Goal: Transaction & Acquisition: Book appointment/travel/reservation

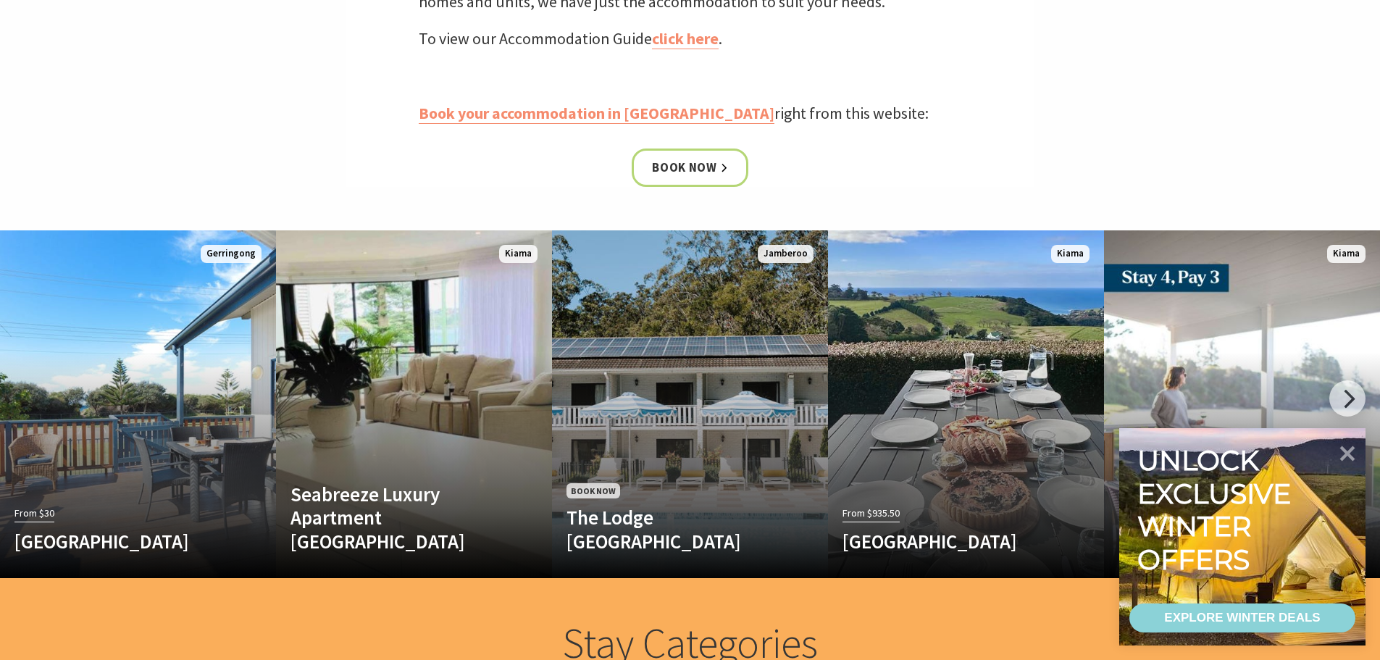
scroll to position [724, 0]
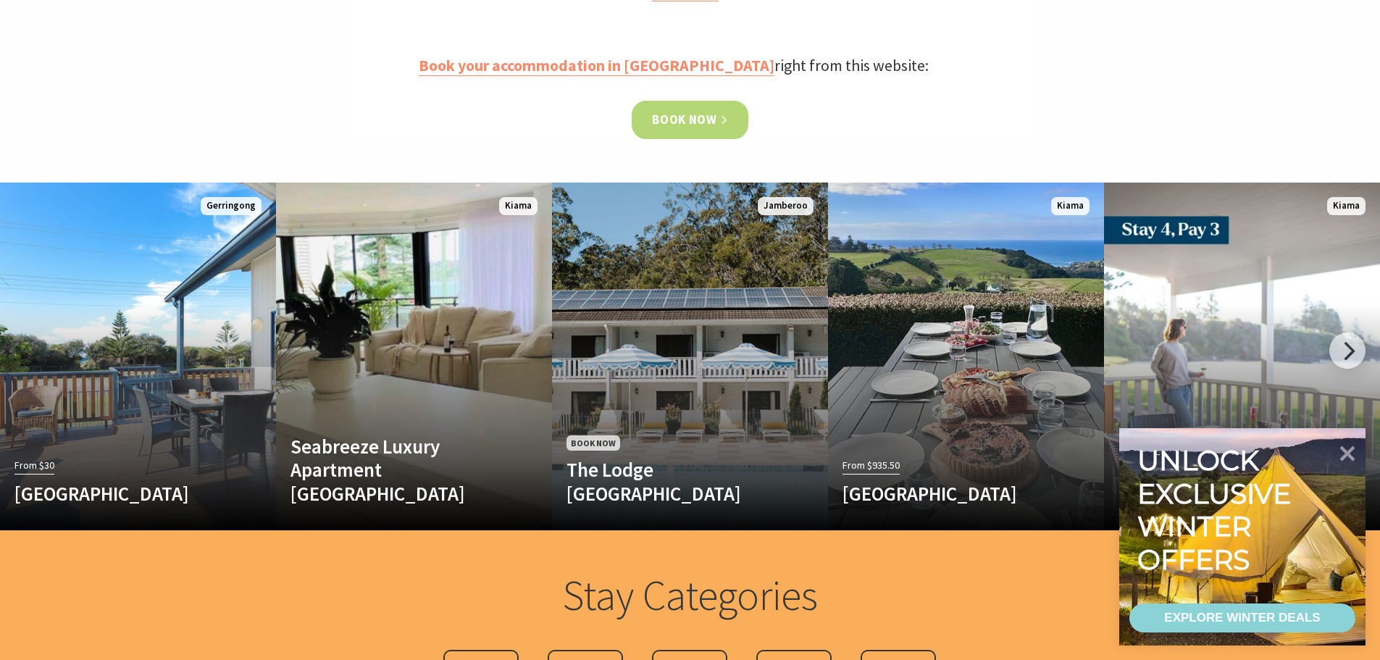
click at [681, 120] on link "Book now" at bounding box center [690, 120] width 117 height 38
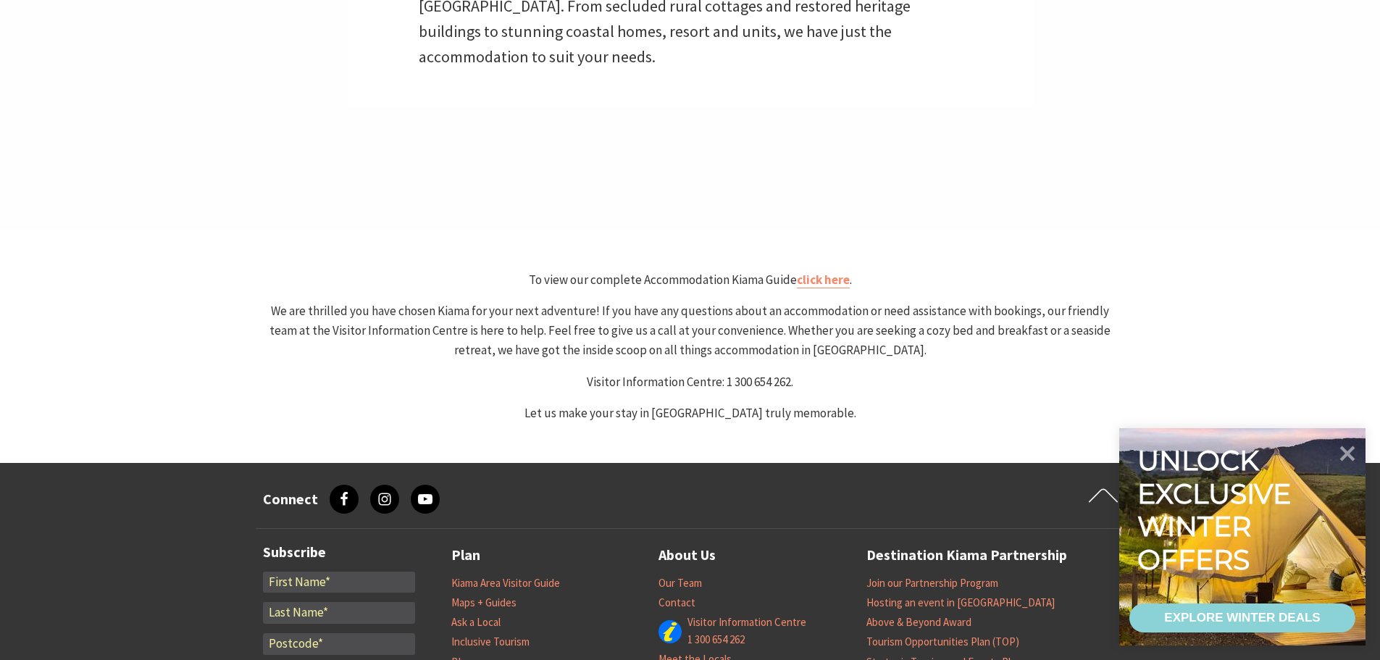
scroll to position [724, 0]
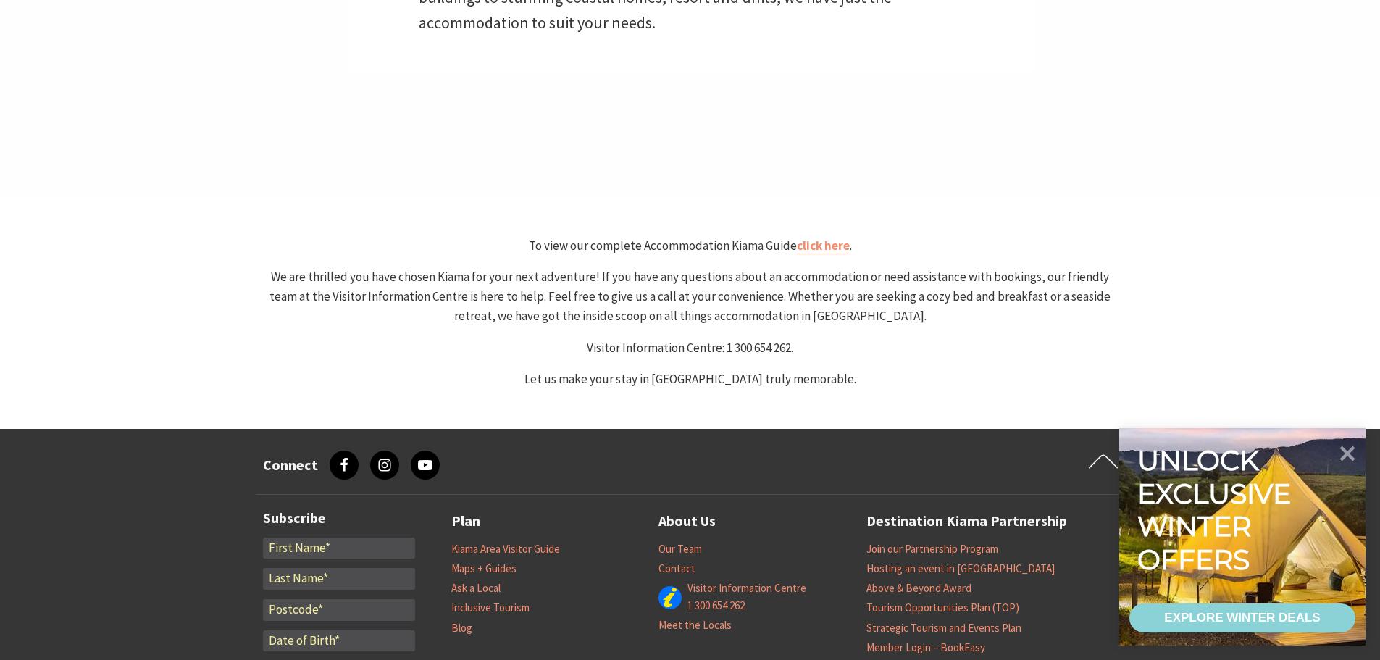
select select "3"
select select "2"
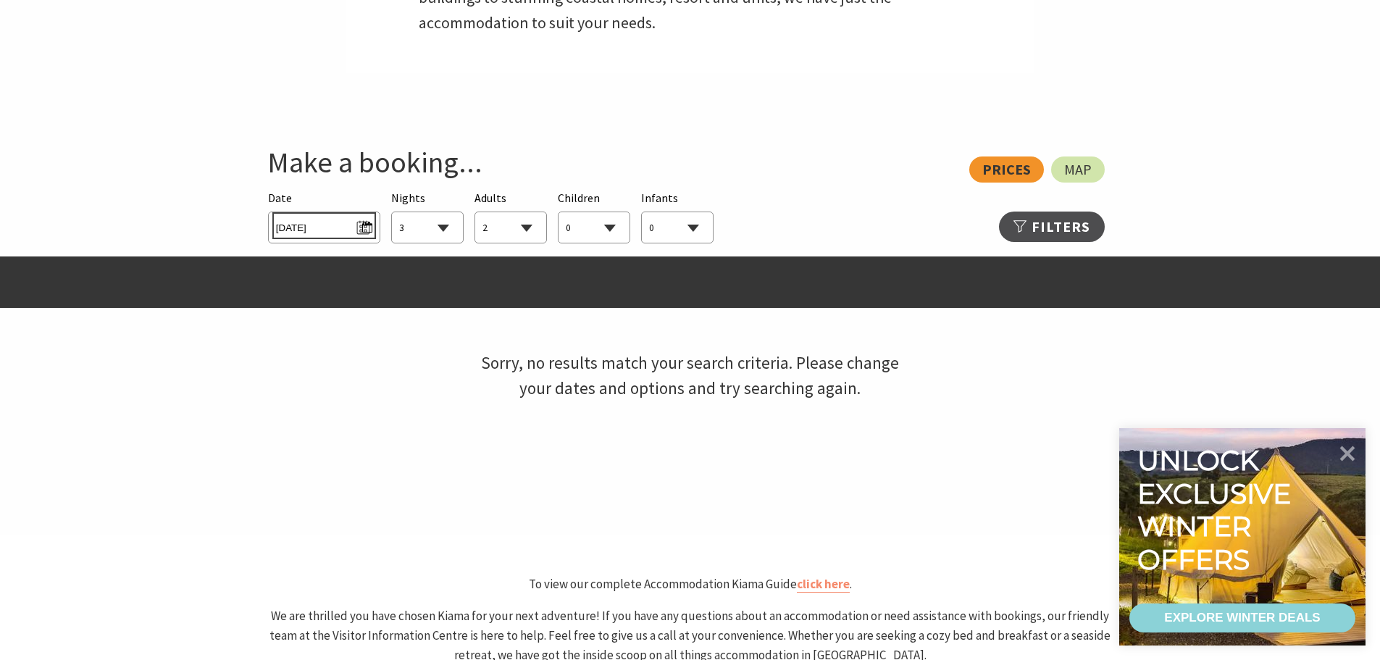
click at [366, 229] on span "Sat 16/08/2025" at bounding box center [324, 226] width 96 height 20
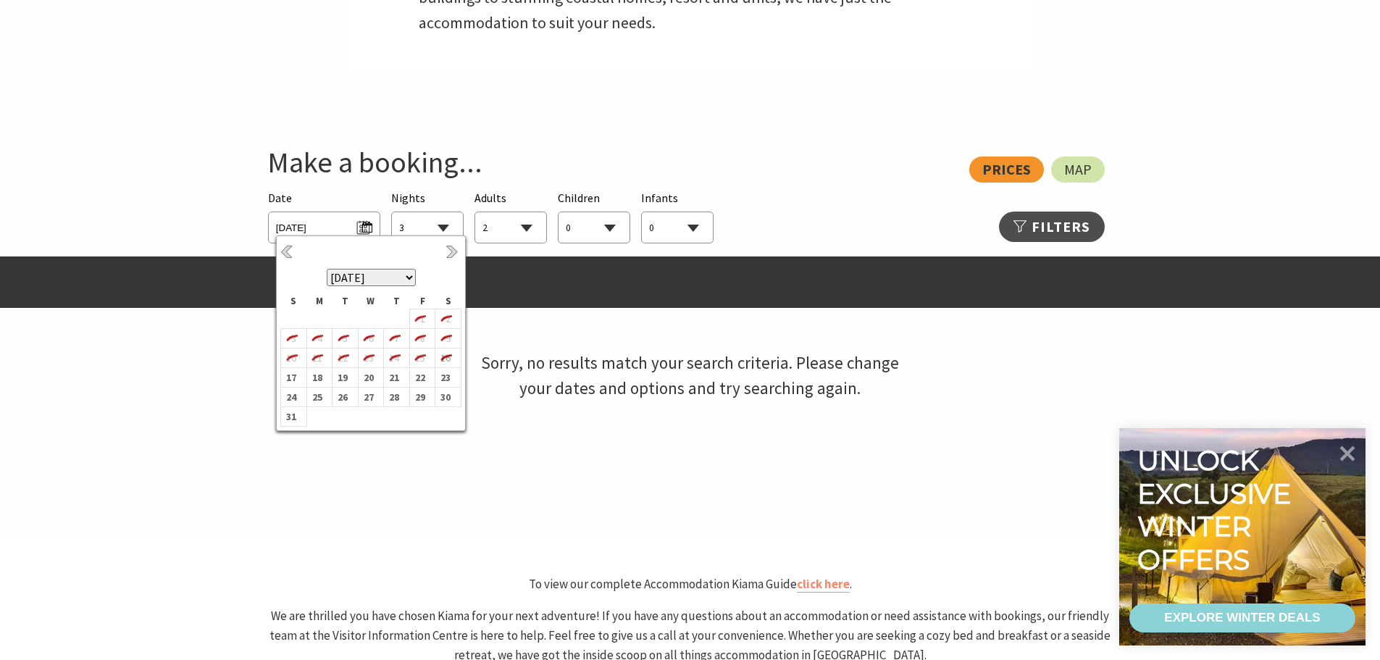
click at [408, 279] on select "August 2025 September 2025 October 2025 November 2025 December 2025 January 202…" at bounding box center [371, 277] width 89 height 17
click at [442, 366] on b "20" at bounding box center [444, 365] width 19 height 19
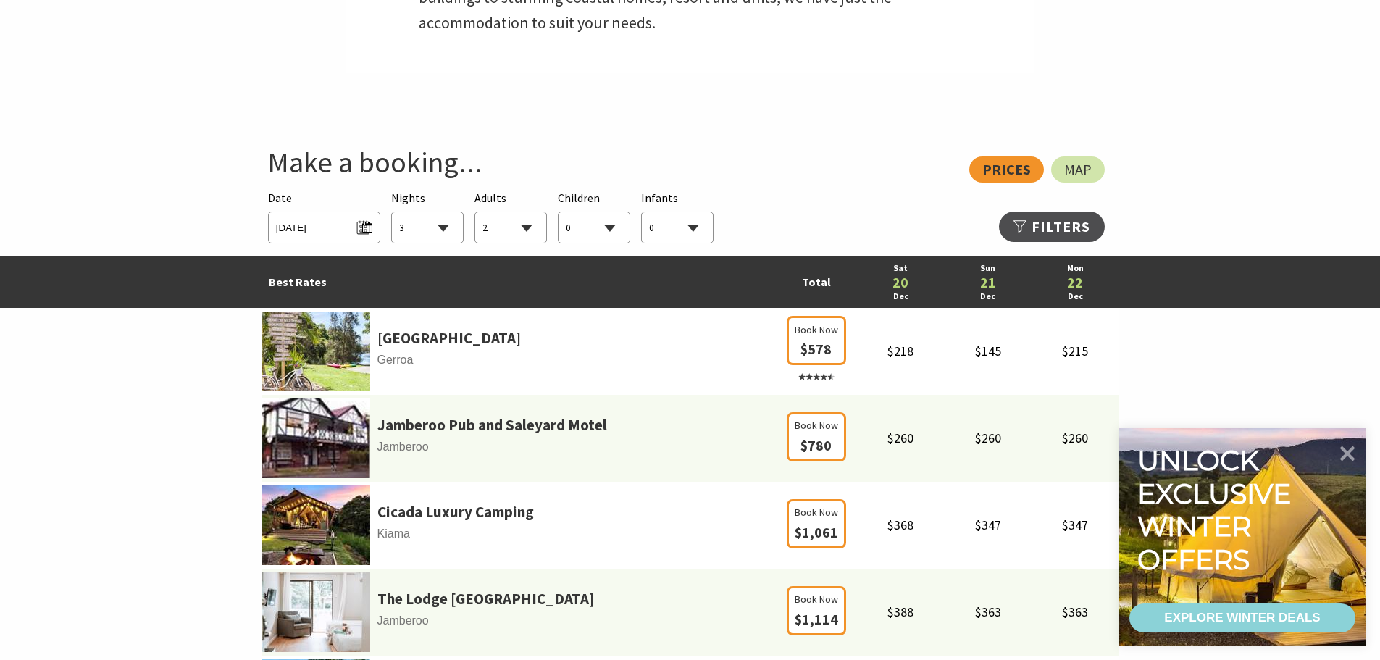
click at [447, 228] on select "1 2 3 4 5 6 7 8 9 10 11 12 13 14 15 16 17 18 19 20 21 22 23 24 25 26 27 28 29 30" at bounding box center [427, 228] width 71 height 32
select select "6"
click at [392, 212] on select "1 2 3 4 5 6 7 8 9 10 11 12 13 14 15 16 17 18 19 20 21 22 23 24 25 26 27 28 29 30" at bounding box center [427, 228] width 71 height 32
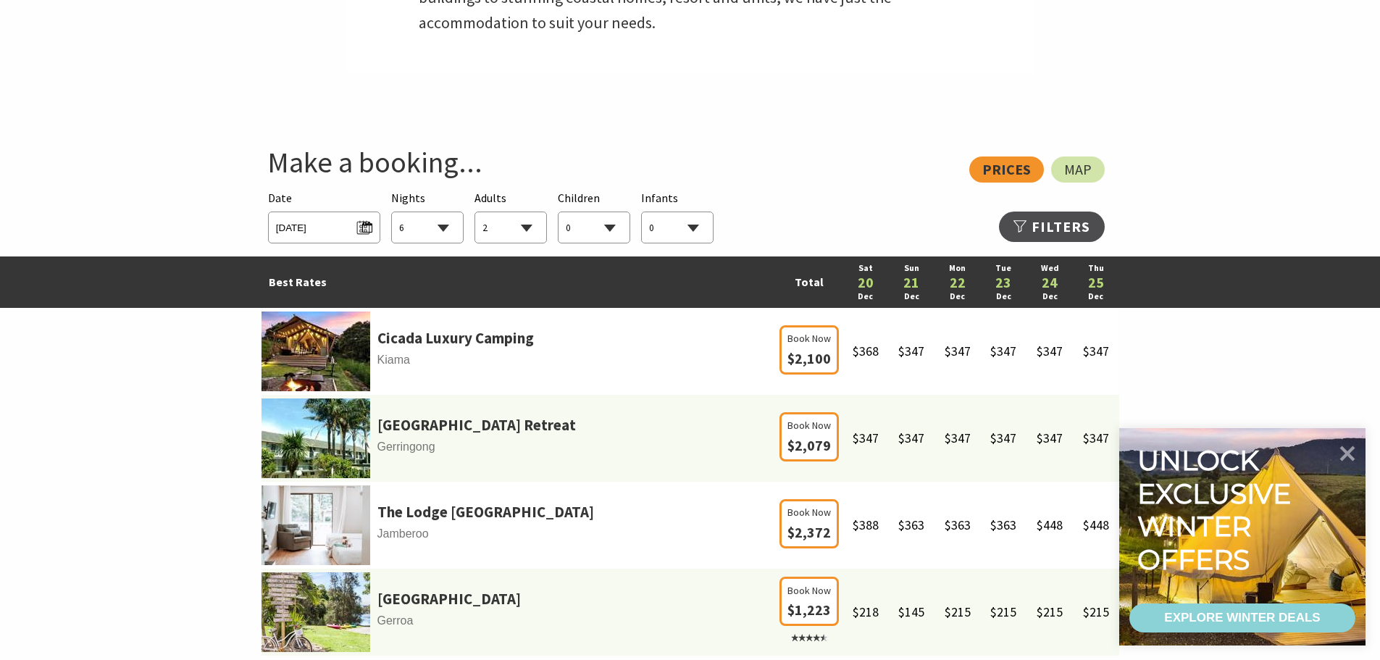
click at [612, 227] on select "0 1 2 3 4 5 6 7 8 9 10 11 12 13 14 15 16 17 18 19 20 21 22 23 24 25 26 27 28 29…" at bounding box center [593, 228] width 71 height 32
select select "2"
click at [558, 212] on select "0 1 2 3 4 5 6 7 8 9 10 11 12 13 14 15 16 17 18 19 20 21 22 23 24 25 26 27 28 29…" at bounding box center [593, 228] width 71 height 32
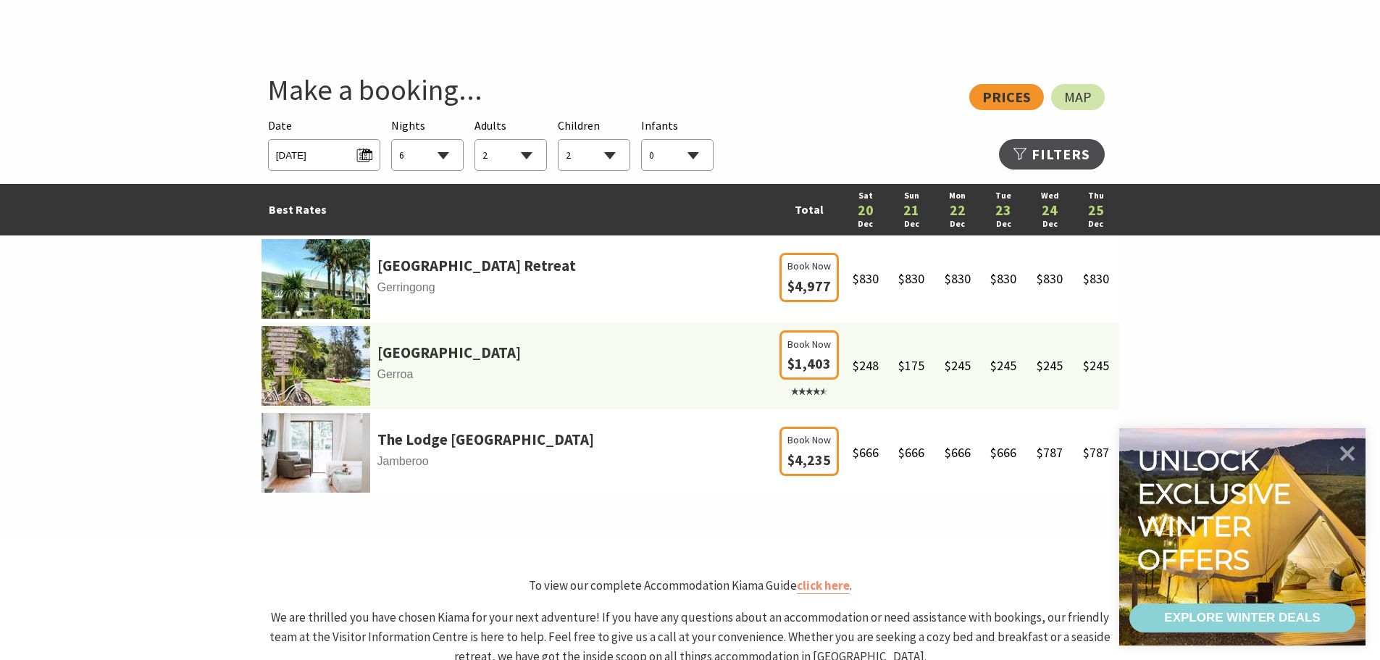
scroll to position [869, 0]
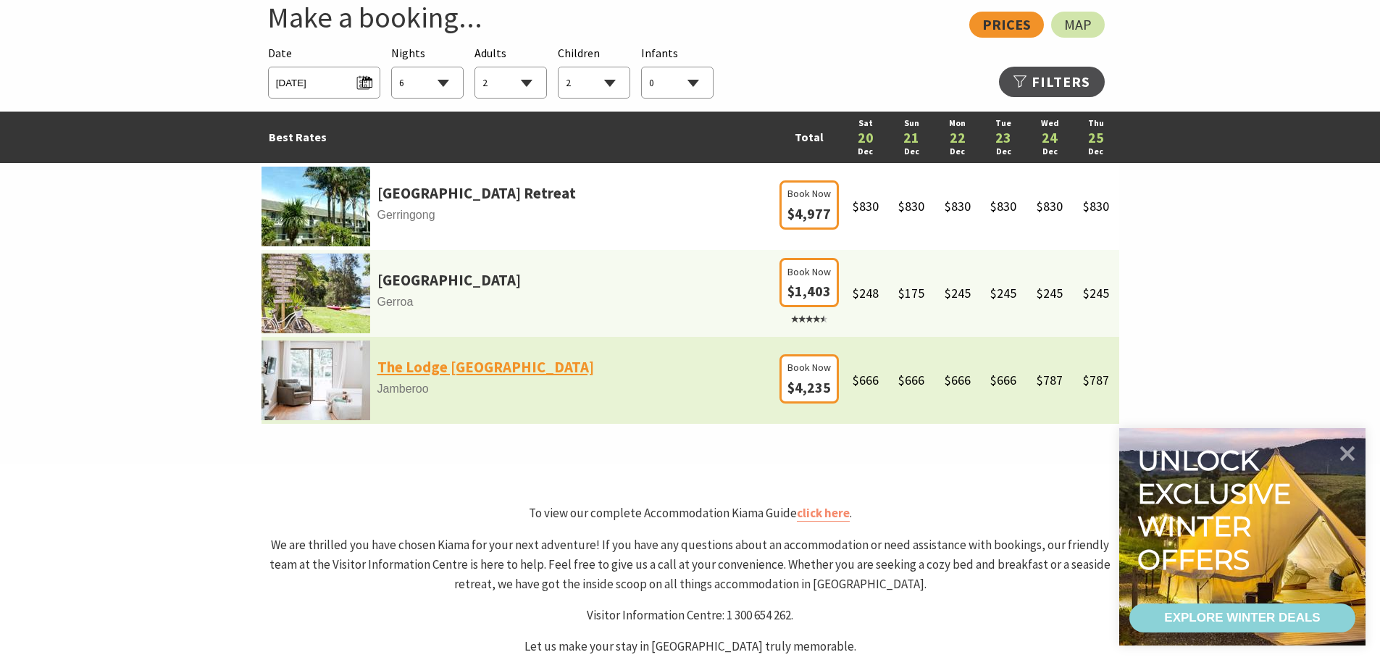
click at [493, 367] on link "The Lodge [GEOGRAPHIC_DATA]" at bounding box center [485, 367] width 217 height 25
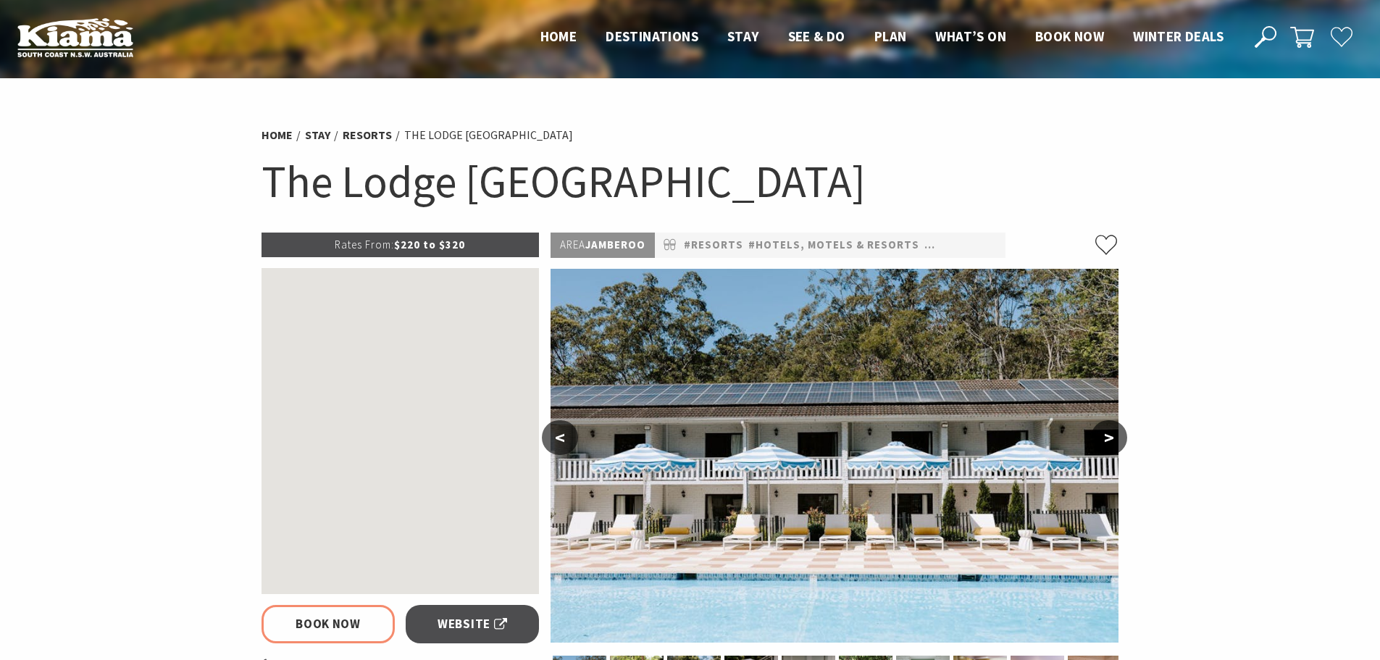
select select "6"
select select "2"
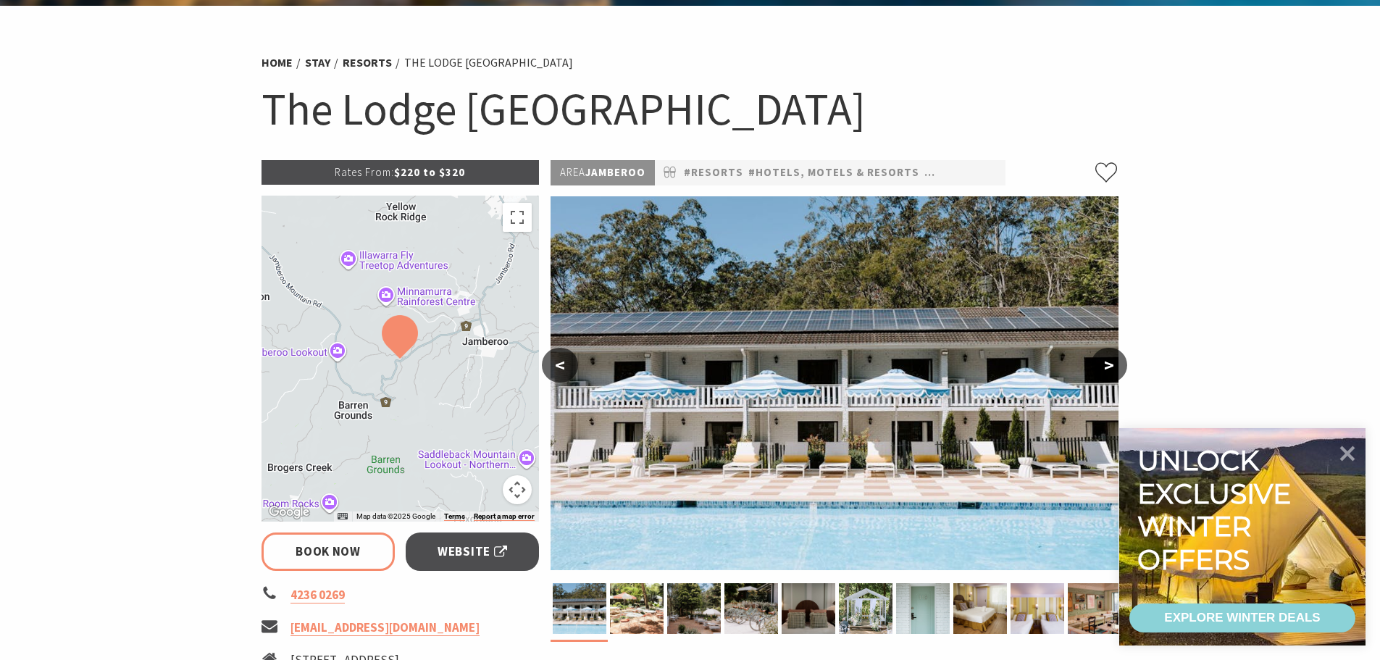
scroll to position [145, 0]
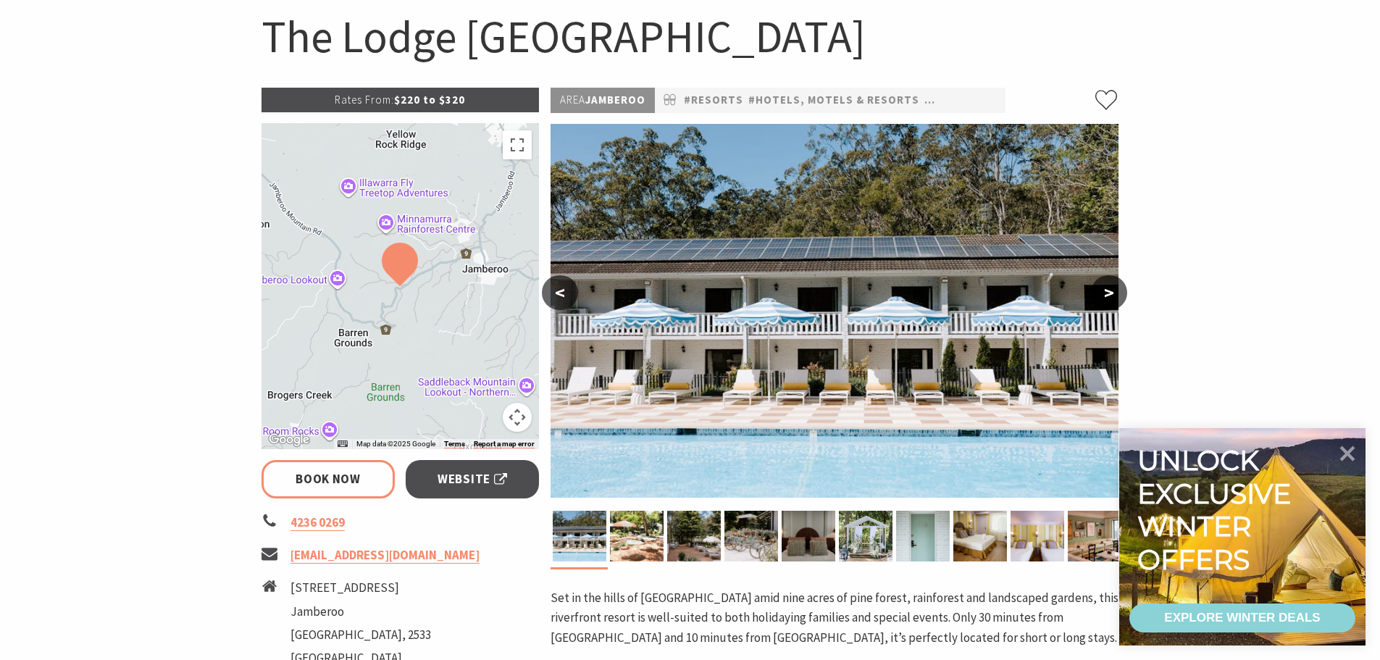
click at [1115, 290] on button ">" at bounding box center [1109, 292] width 36 height 35
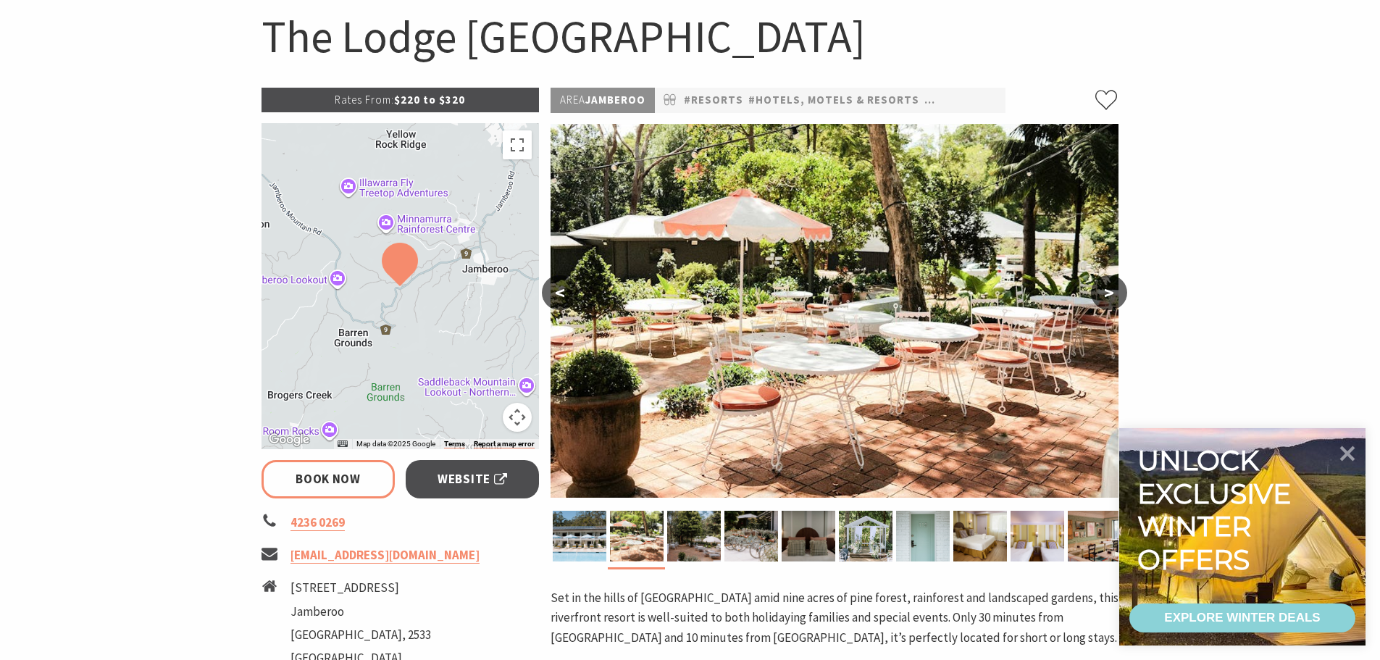
click at [1115, 290] on button ">" at bounding box center [1109, 292] width 36 height 35
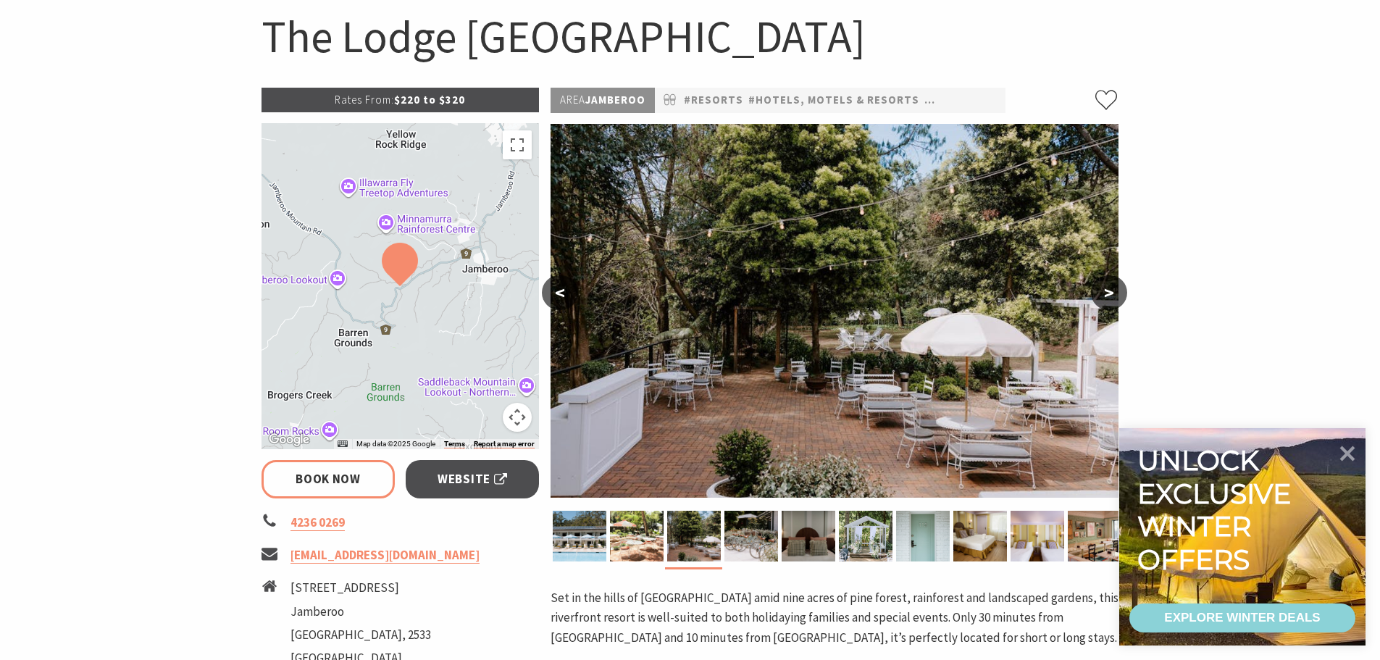
click at [1115, 290] on button ">" at bounding box center [1109, 292] width 36 height 35
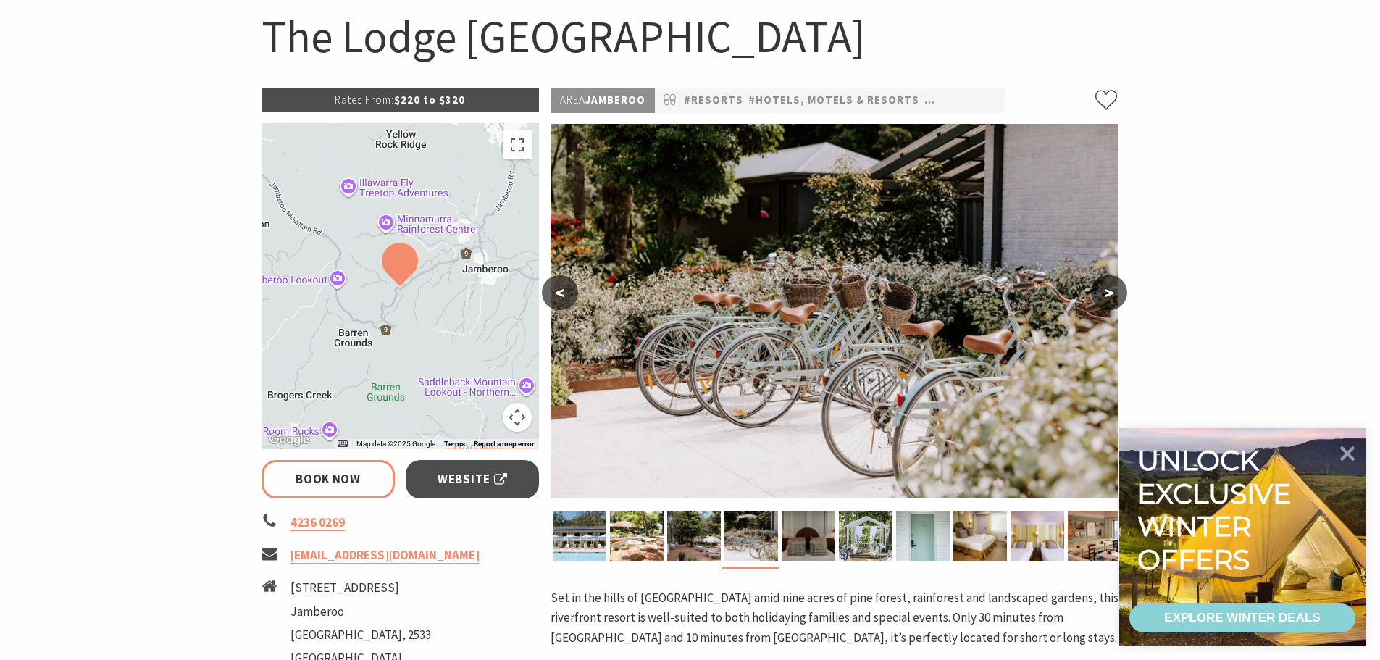
click at [1115, 290] on button ">" at bounding box center [1109, 292] width 36 height 35
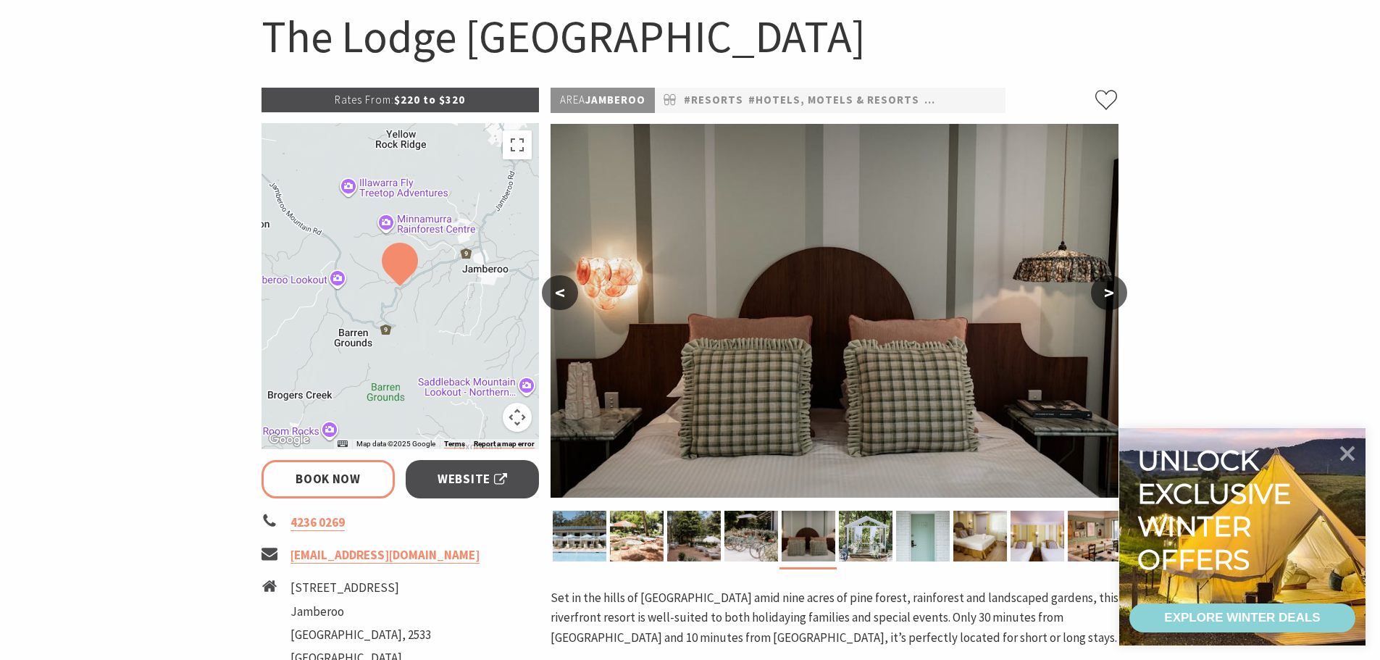
click at [1115, 290] on button ">" at bounding box center [1109, 292] width 36 height 35
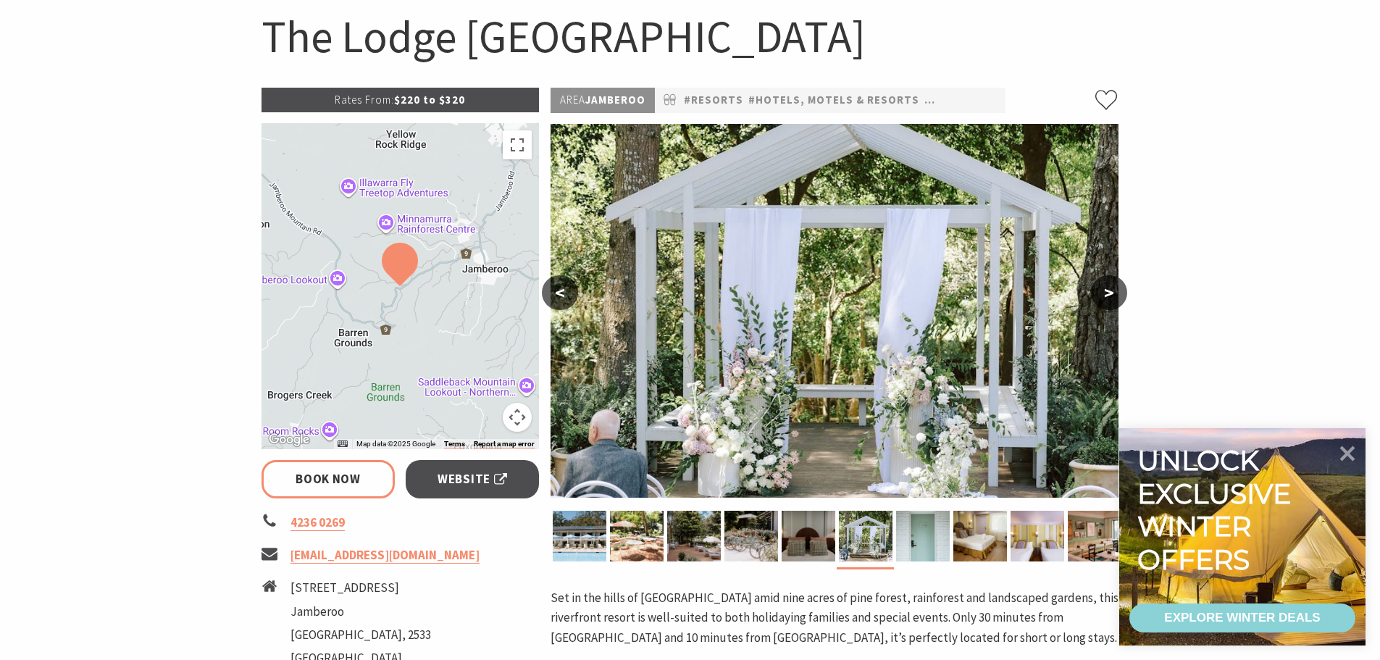
click at [1115, 290] on button ">" at bounding box center [1109, 292] width 36 height 35
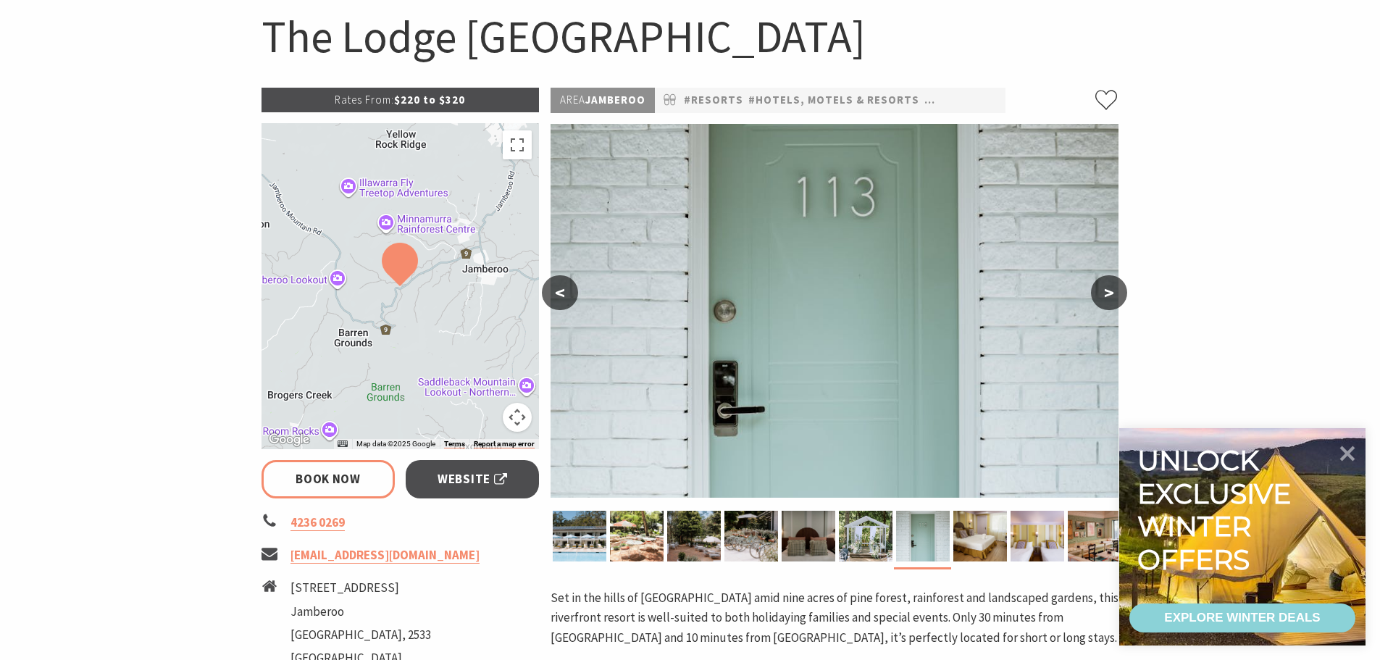
click at [1115, 290] on button ">" at bounding box center [1109, 292] width 36 height 35
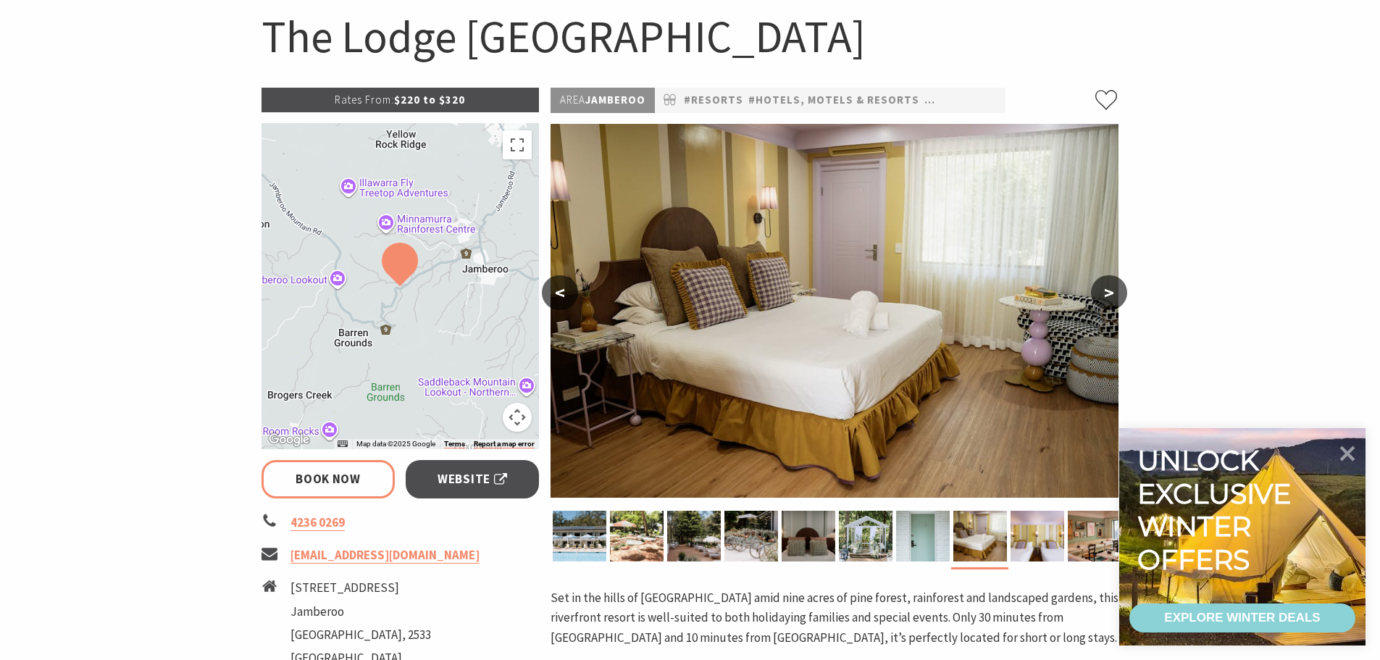
click at [1115, 290] on button ">" at bounding box center [1109, 292] width 36 height 35
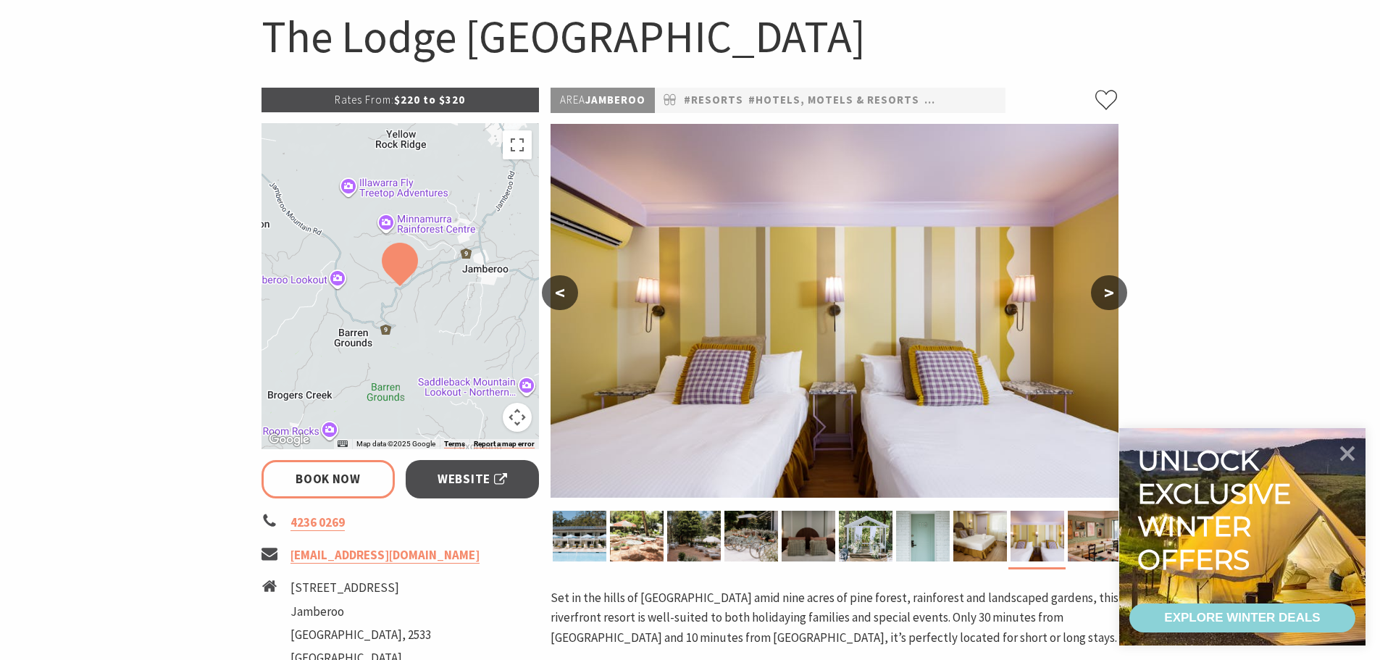
click at [1115, 290] on button ">" at bounding box center [1109, 292] width 36 height 35
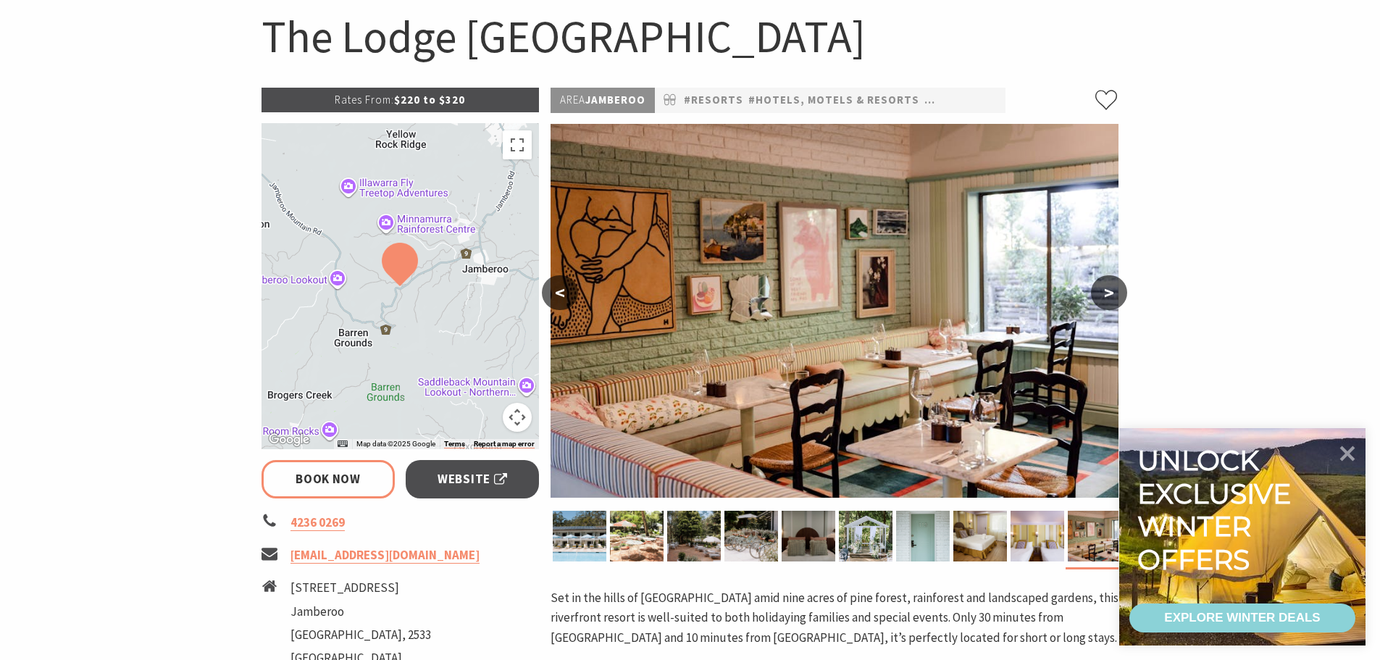
click at [1115, 290] on button ">" at bounding box center [1109, 292] width 36 height 35
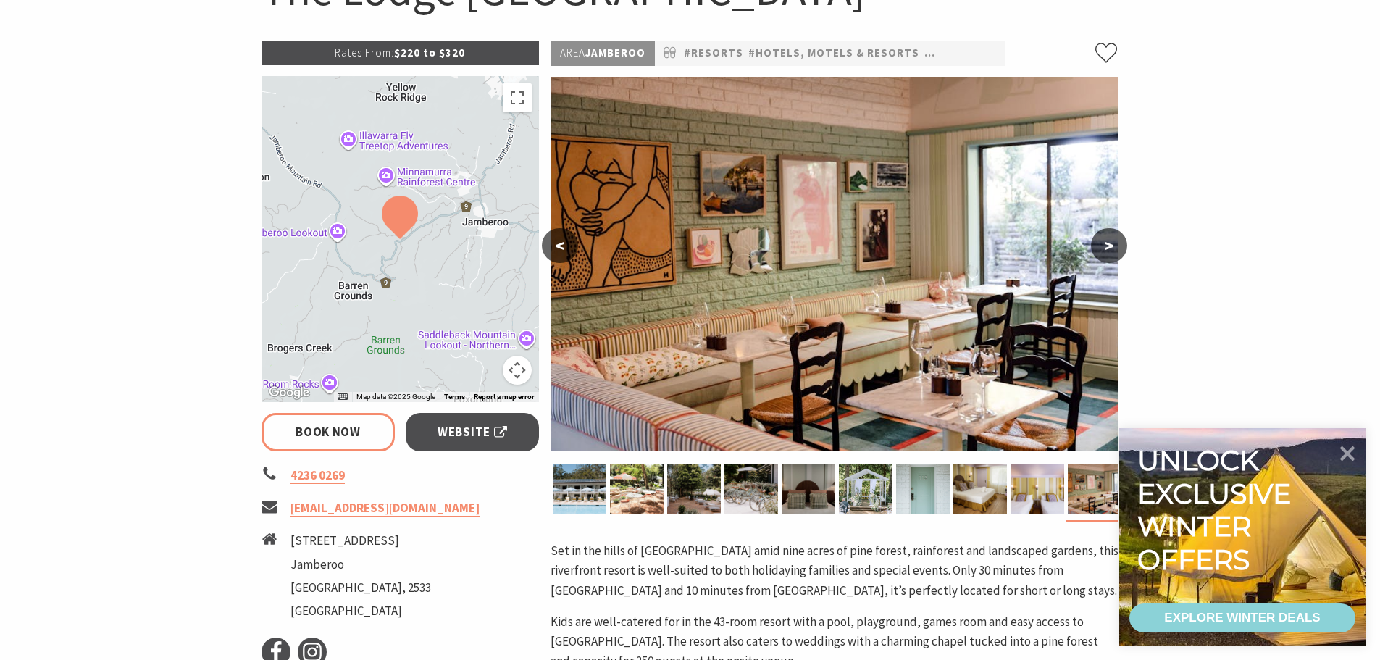
scroll to position [217, 0]
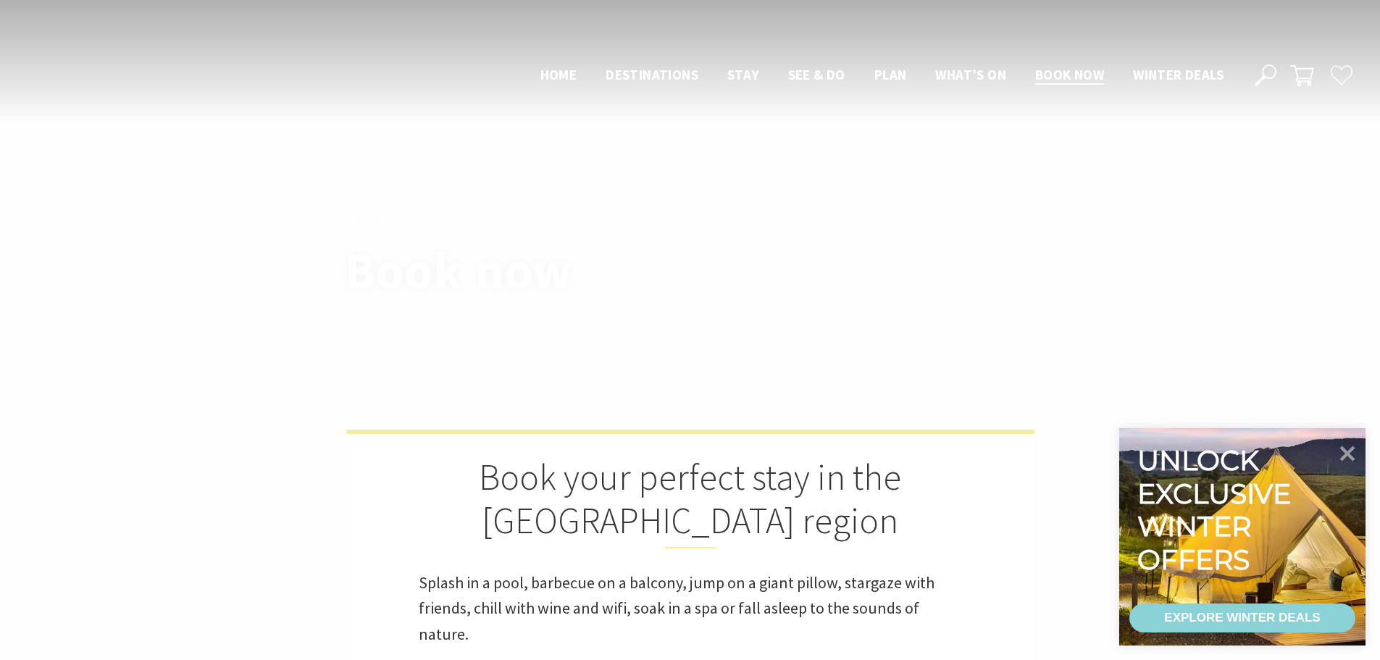
select select "6"
select select "2"
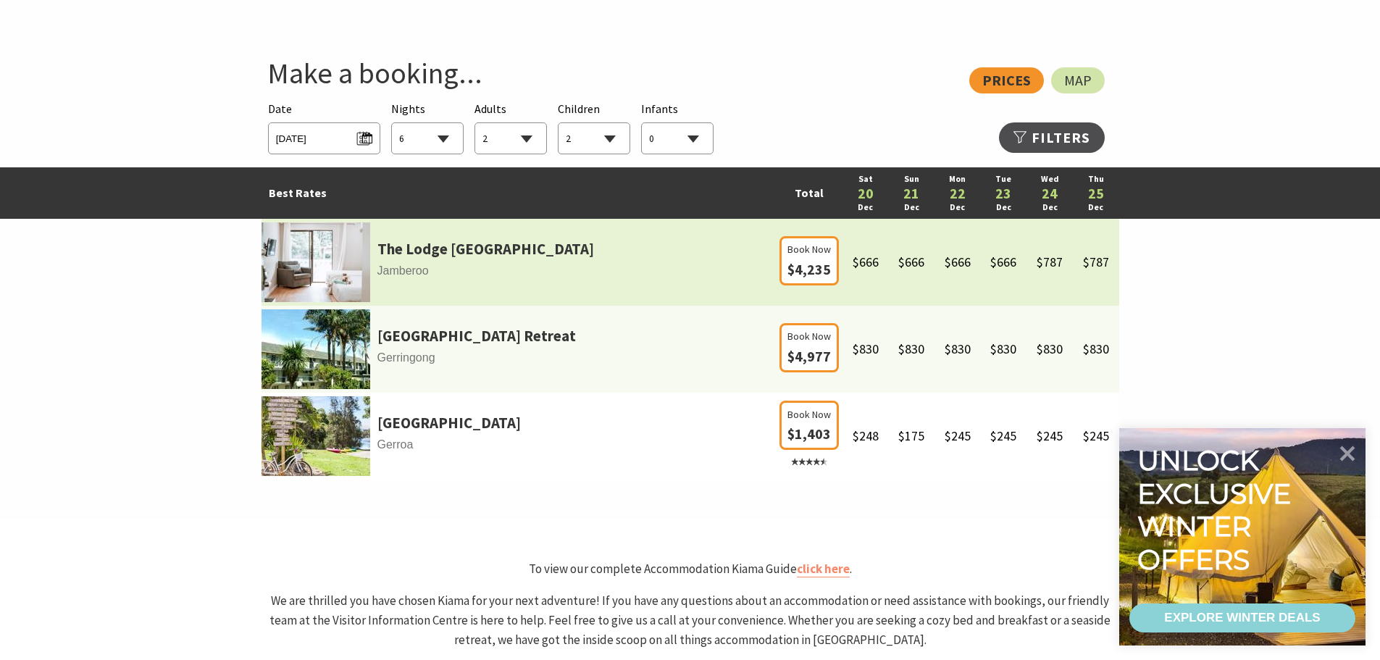
scroll to position [797, 0]
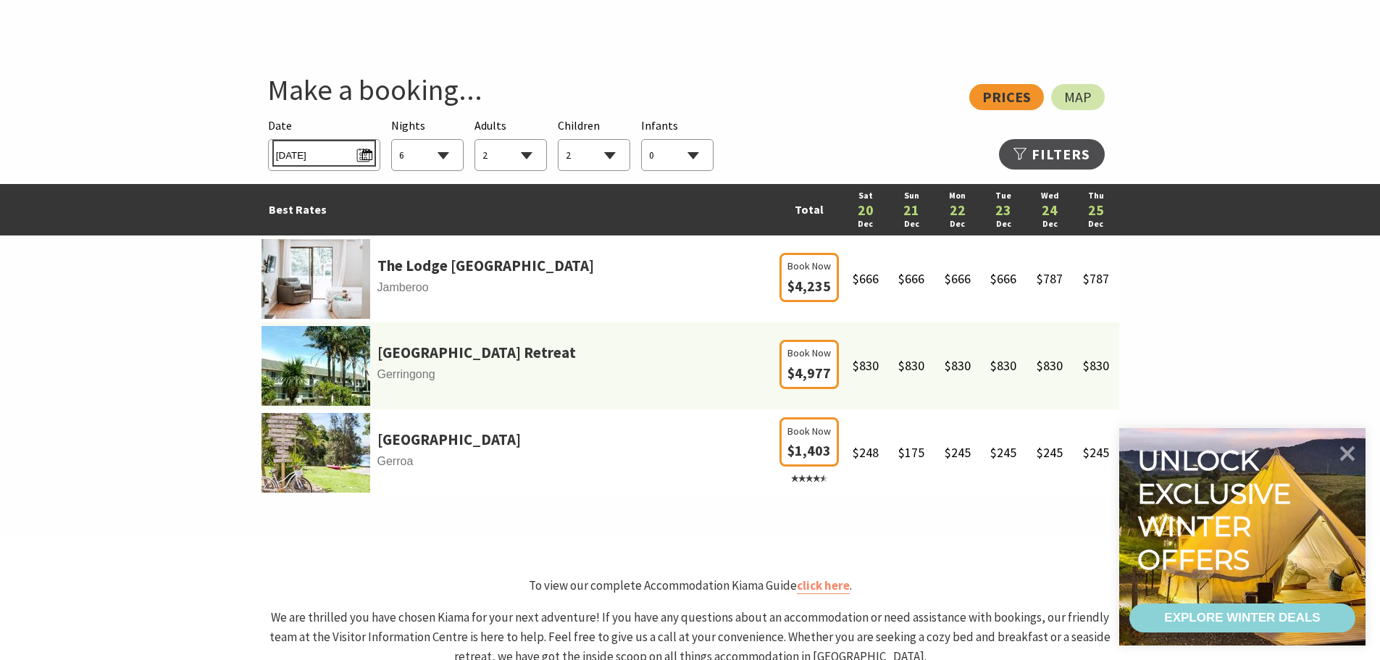
click at [366, 153] on span "Sat 20/12/2025" at bounding box center [324, 153] width 96 height 20
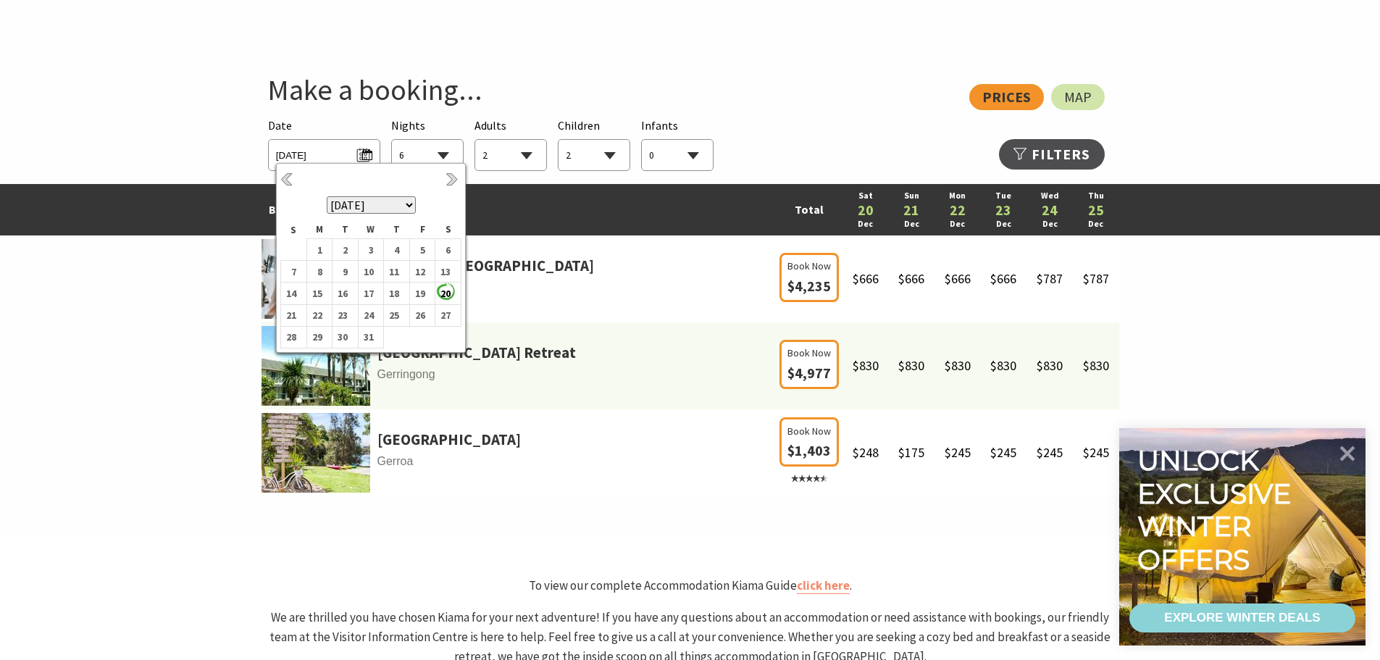
click at [409, 206] on select "August 2025 September 2025 October 2025 November 2025 December 2025 January 202…" at bounding box center [371, 204] width 89 height 17
click at [390, 316] on b "25" at bounding box center [393, 315] width 19 height 19
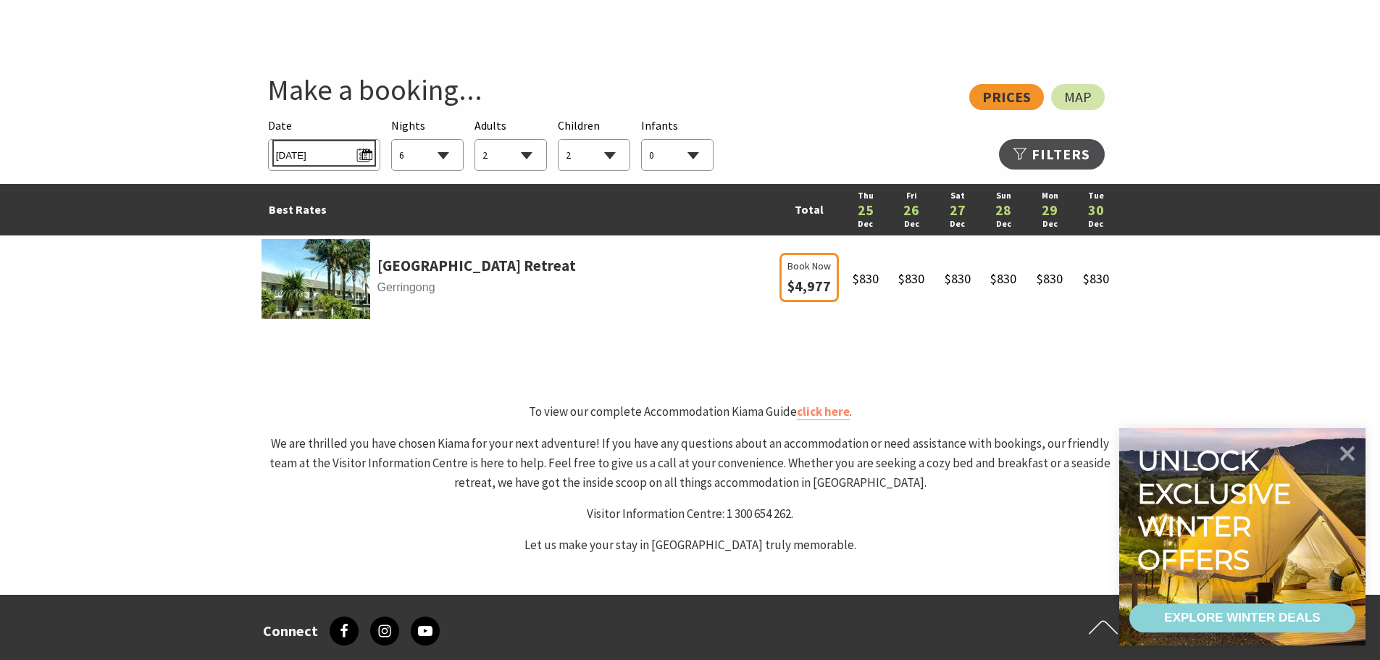
click at [365, 156] on span "Thu 25/12/2025" at bounding box center [324, 153] width 96 height 20
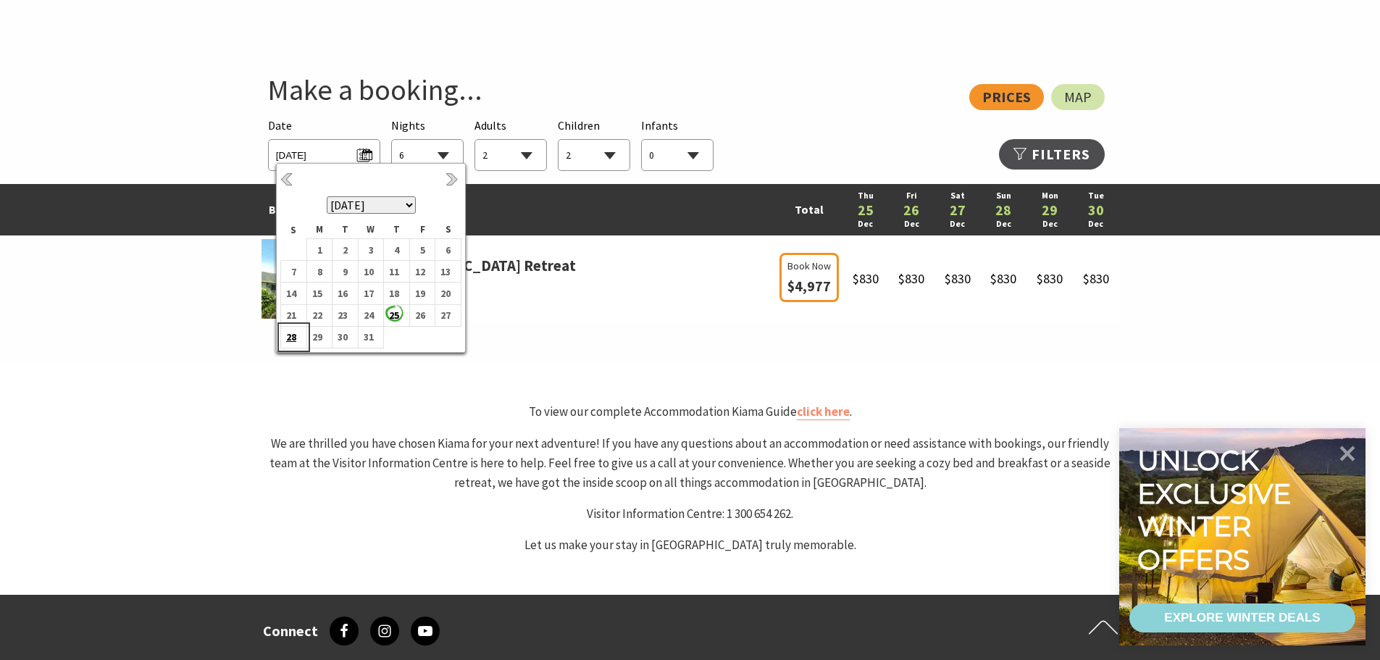
click at [295, 336] on b "28" at bounding box center [290, 336] width 19 height 19
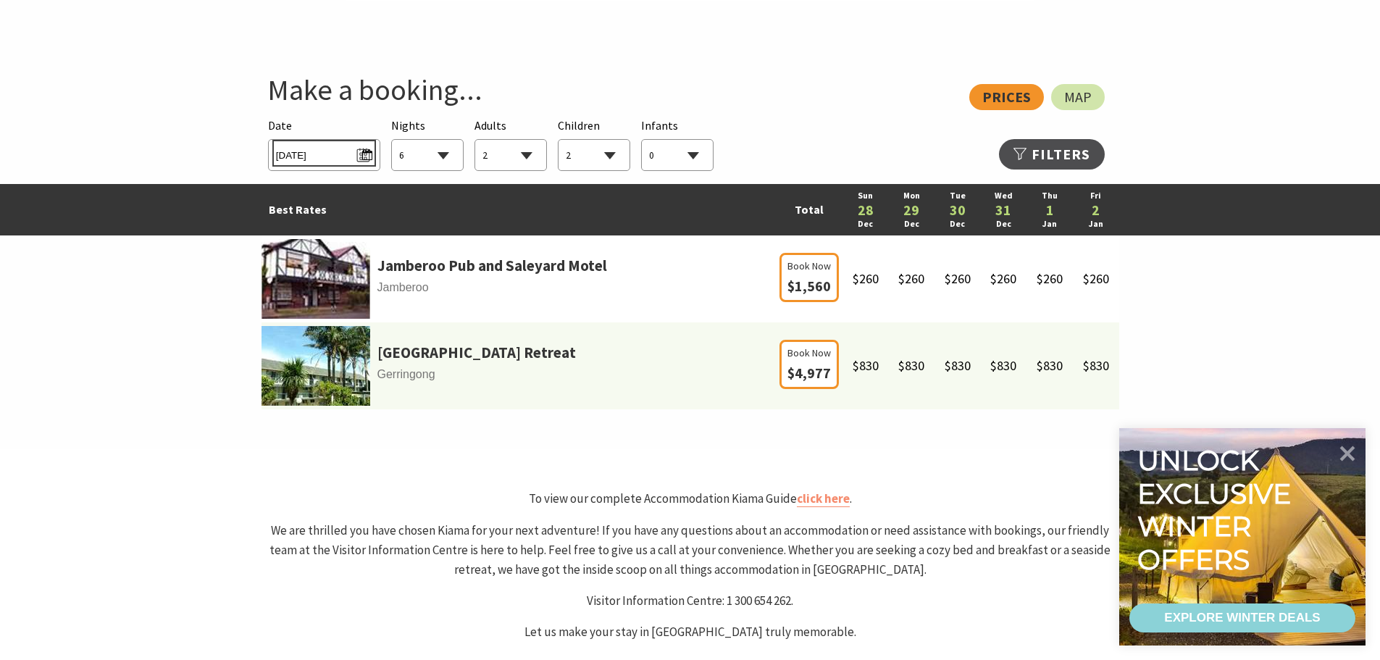
click at [369, 161] on span "Sun 28/12/2025" at bounding box center [324, 153] width 96 height 20
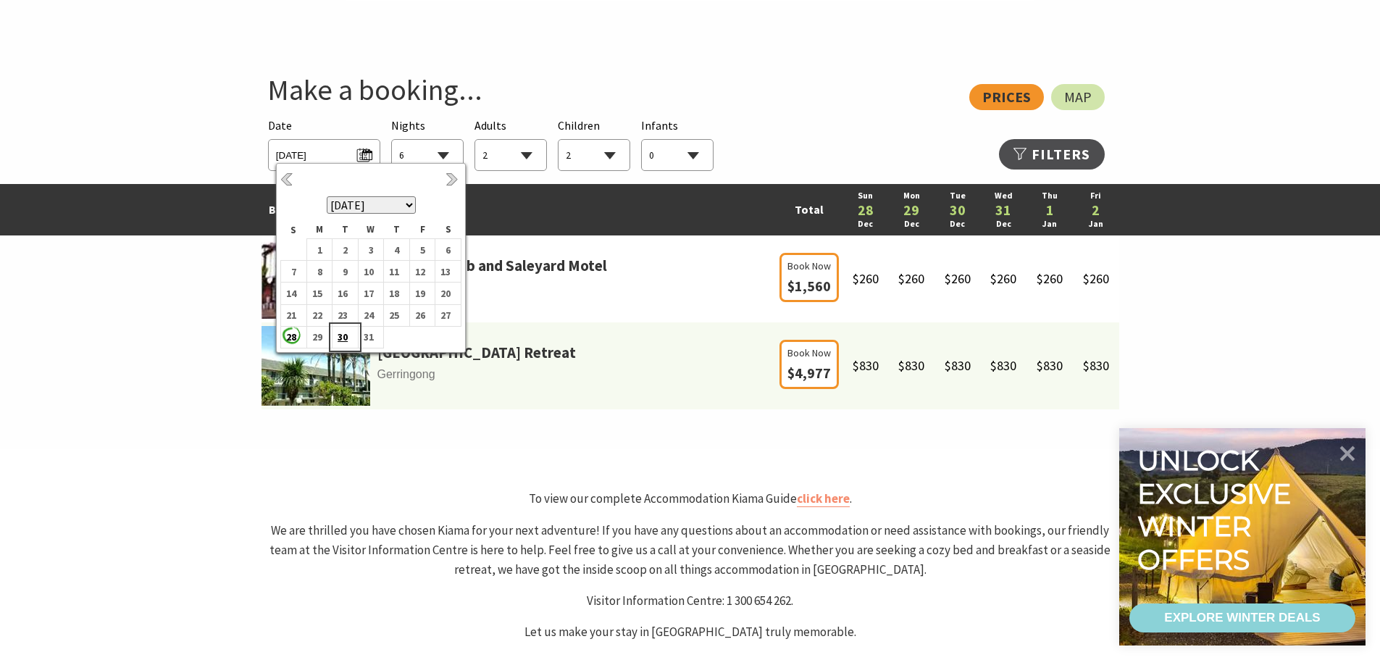
click at [347, 336] on b "30" at bounding box center [341, 336] width 19 height 19
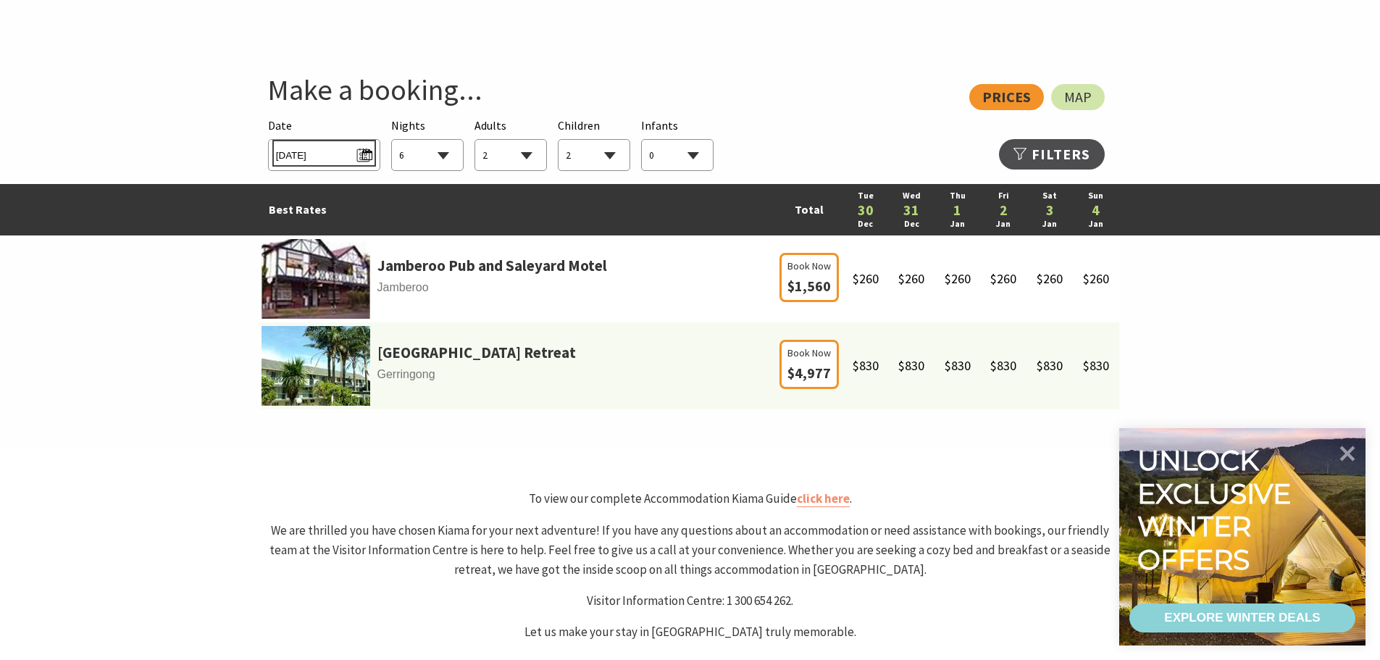
click at [366, 158] on span "Tue 30/12/2025" at bounding box center [324, 153] width 96 height 20
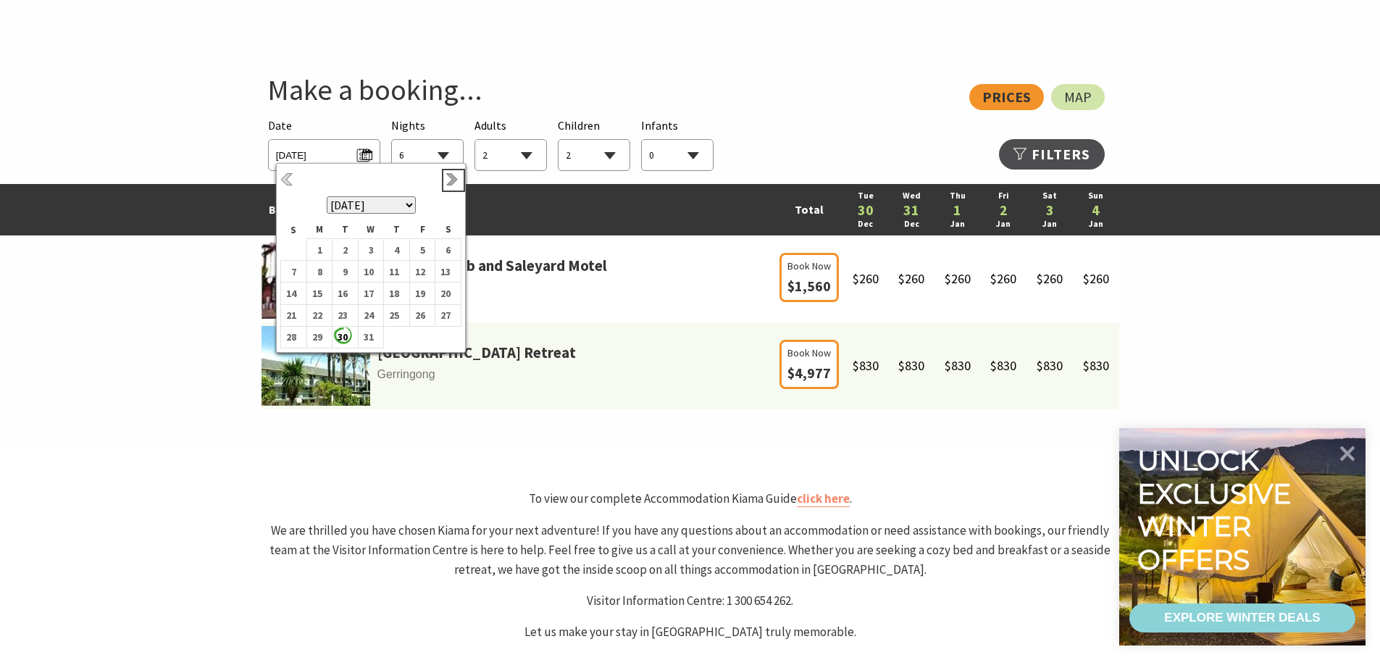
click at [453, 186] on link "Next" at bounding box center [453, 180] width 16 height 16
click at [293, 272] on b "4" at bounding box center [290, 271] width 19 height 19
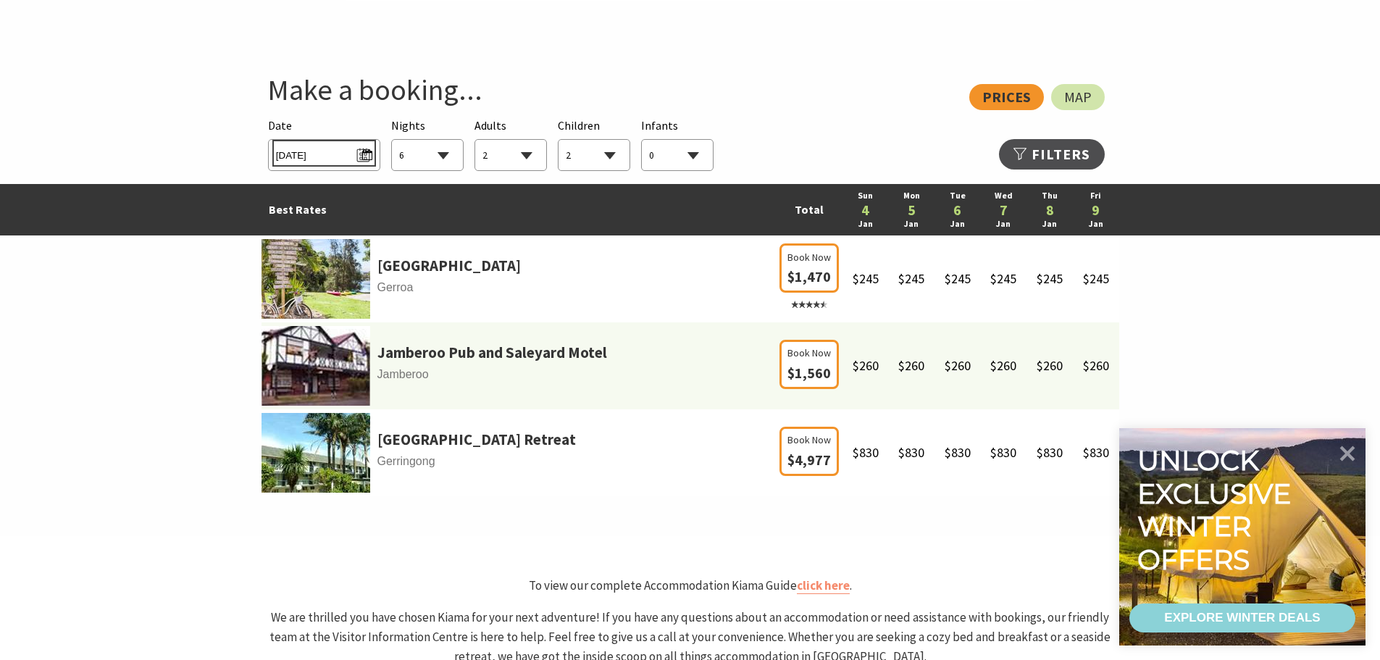
click at [367, 149] on span "Sun 04/01/2026" at bounding box center [324, 153] width 96 height 20
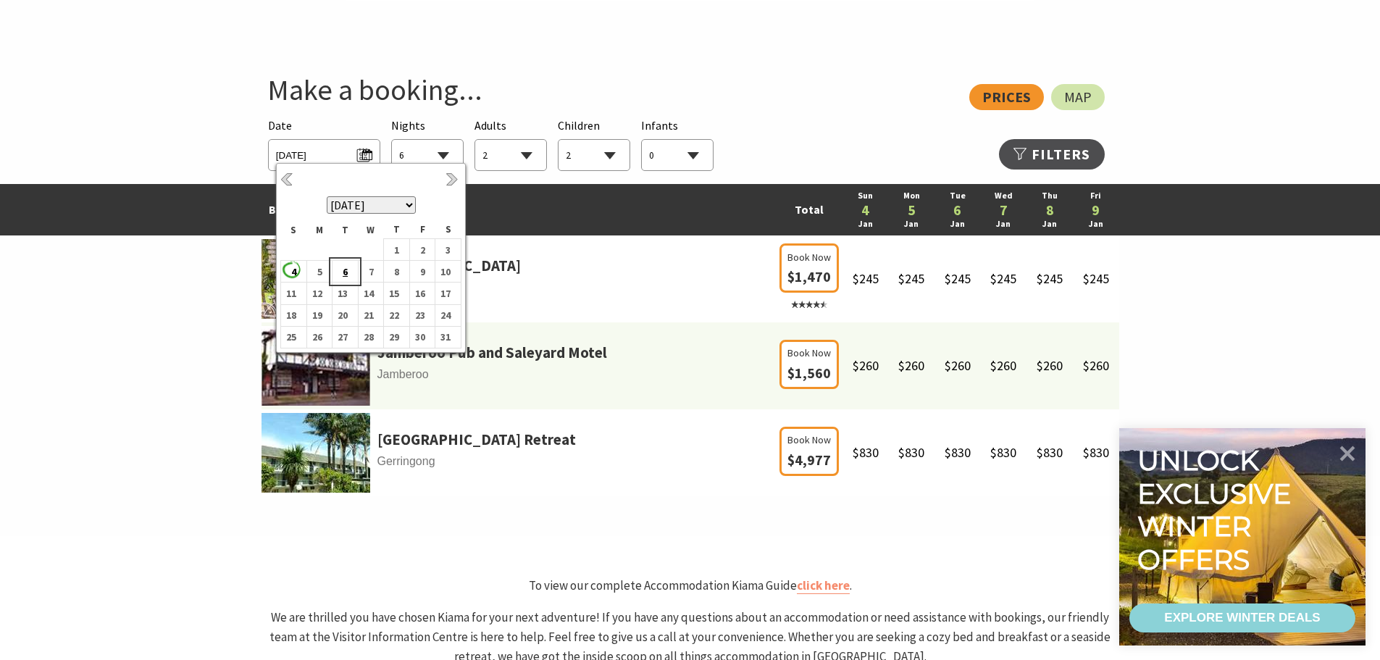
click at [337, 269] on b "6" at bounding box center [341, 271] width 19 height 19
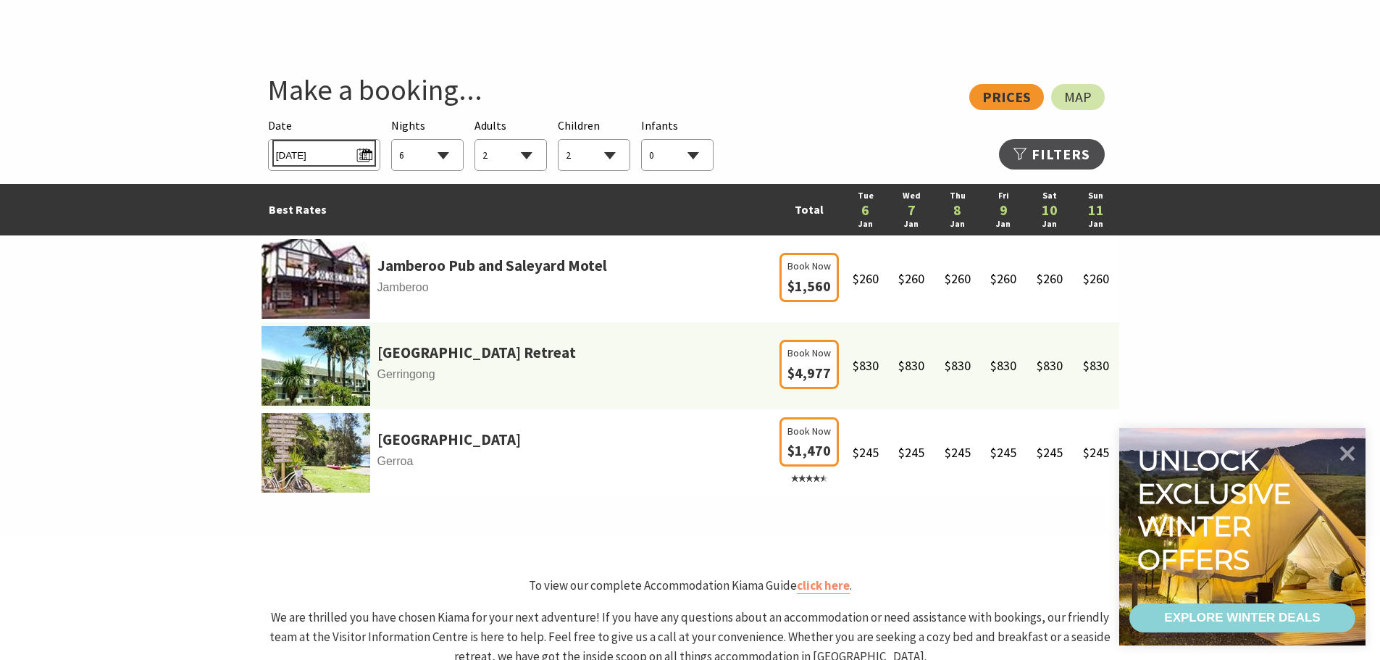
click at [364, 151] on span "Tue 06/01/2026" at bounding box center [324, 153] width 96 height 20
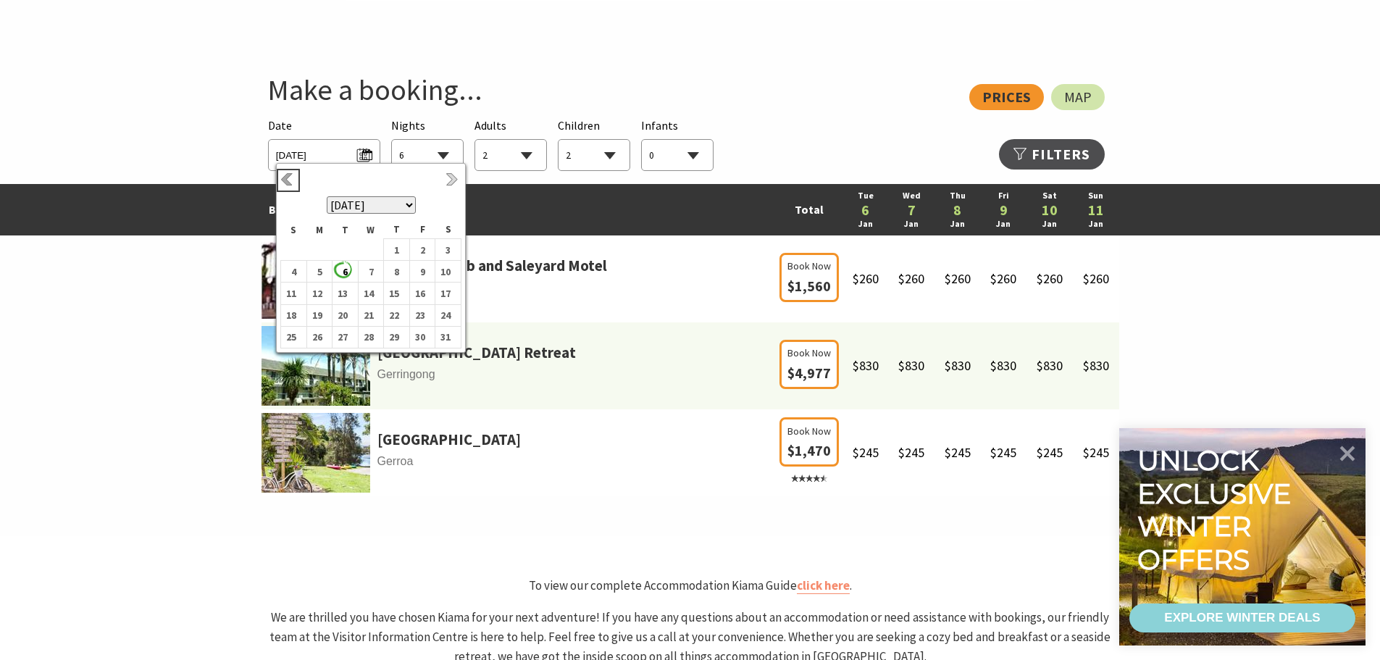
click at [285, 176] on link "Previous" at bounding box center [288, 180] width 16 height 16
click at [455, 179] on link "Next" at bounding box center [453, 180] width 16 height 16
click at [290, 274] on b "7" at bounding box center [290, 271] width 19 height 19
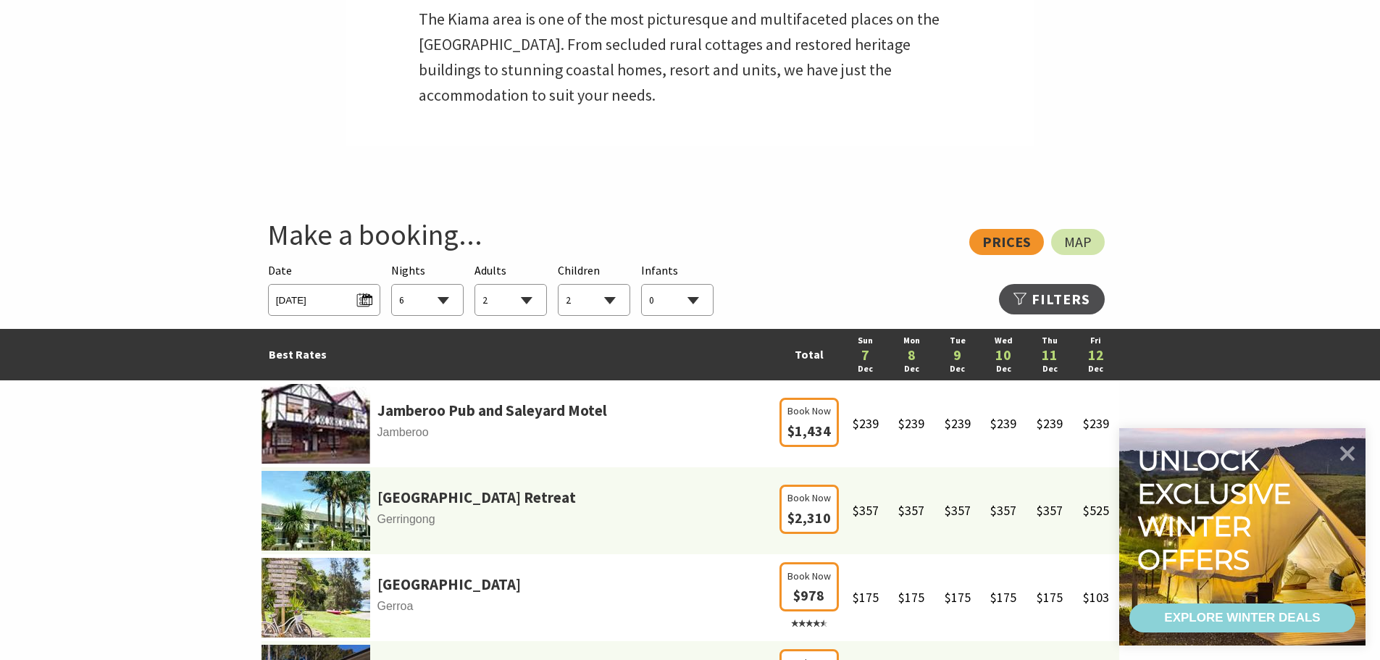
scroll to position [724, 0]
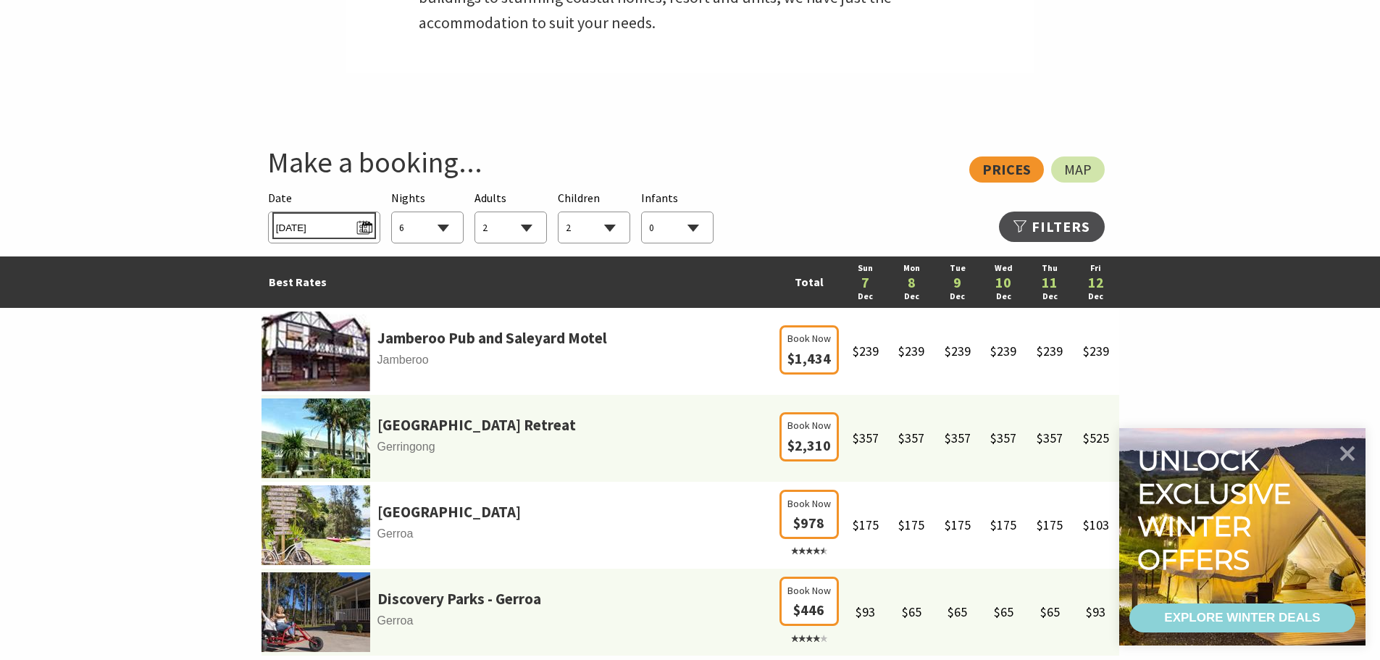
click at [356, 226] on span "Sun 07/12/2025" at bounding box center [324, 226] width 96 height 20
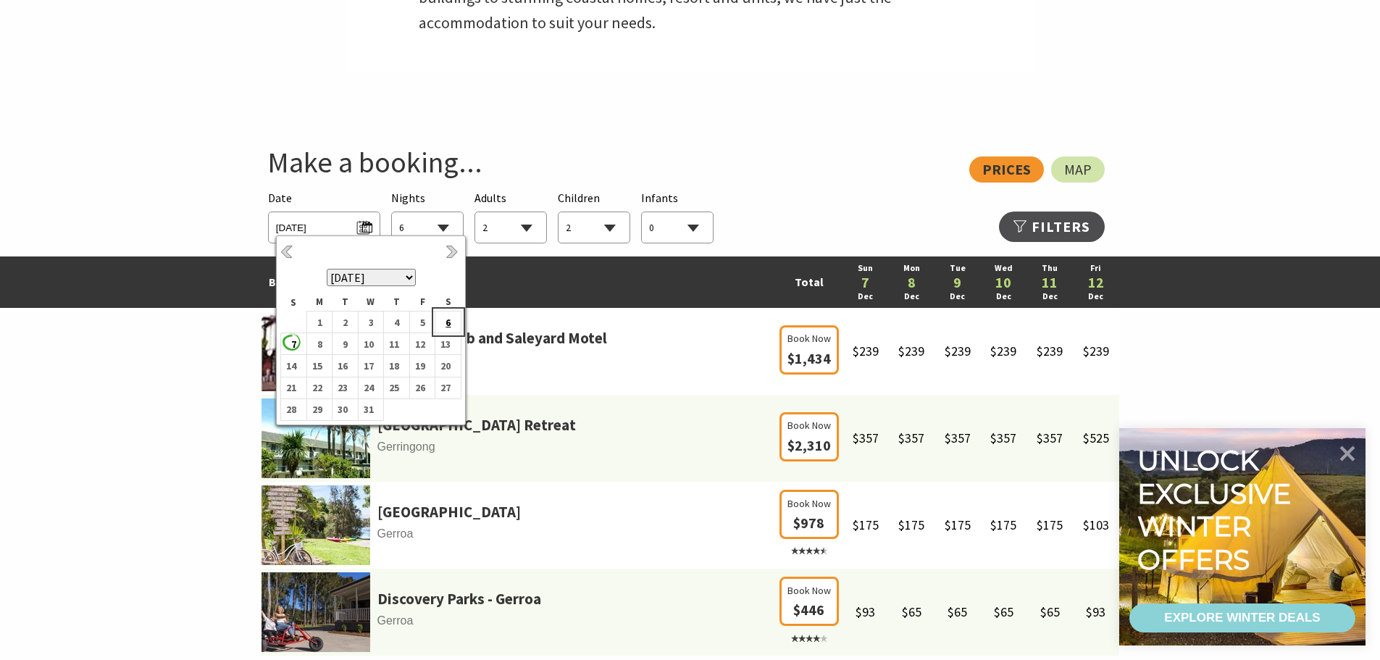
click at [450, 324] on b "6" at bounding box center [444, 322] width 19 height 19
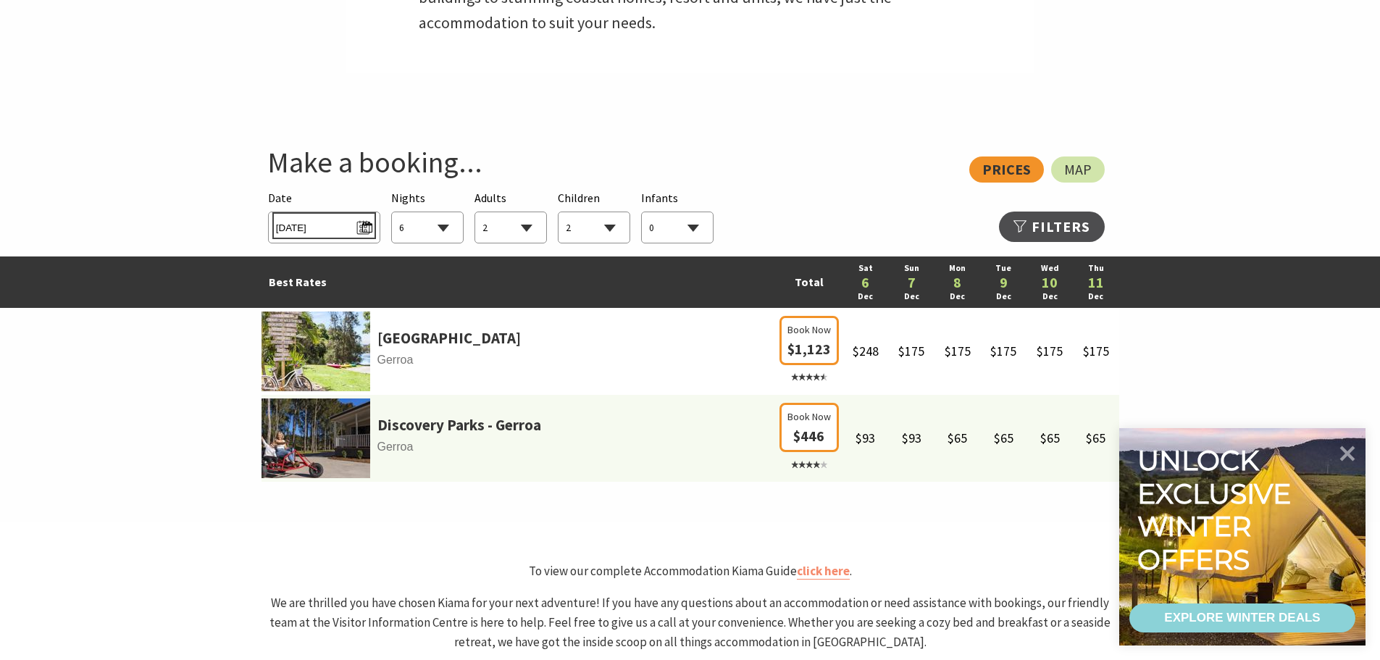
click at [366, 228] on span "Sat 06/12/2025" at bounding box center [324, 226] width 96 height 20
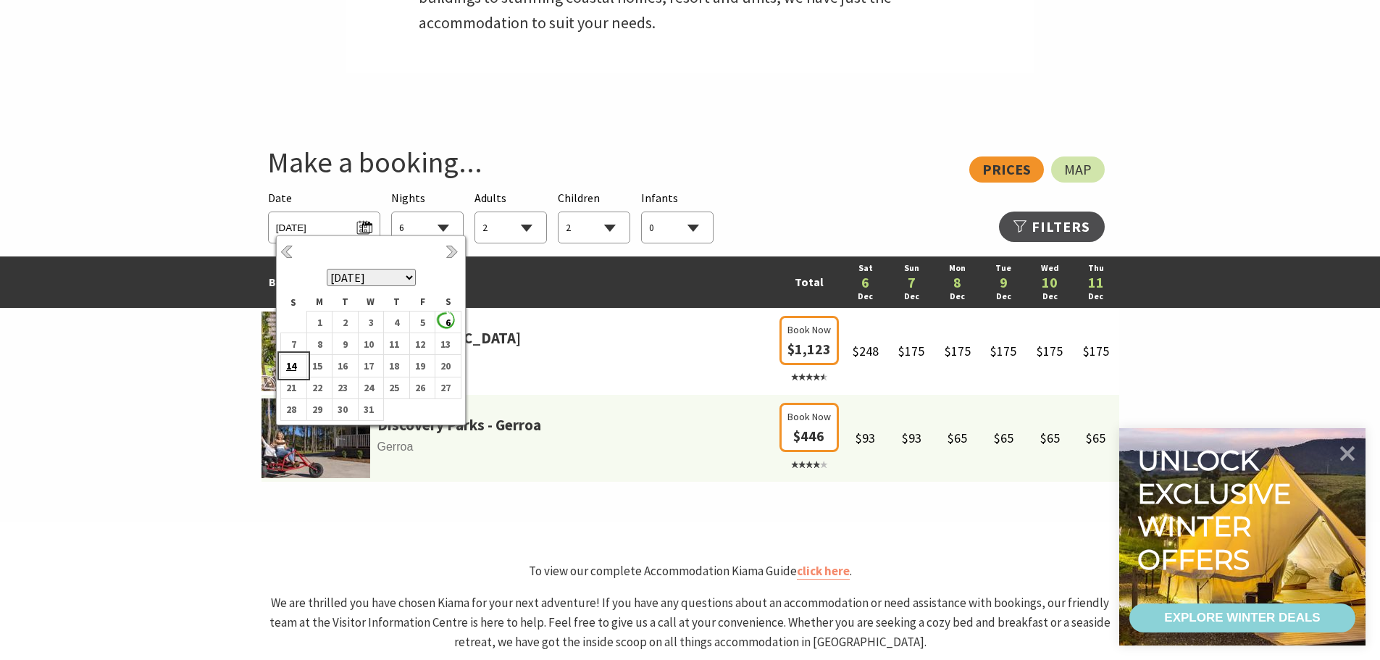
click at [298, 365] on b "14" at bounding box center [290, 365] width 19 height 19
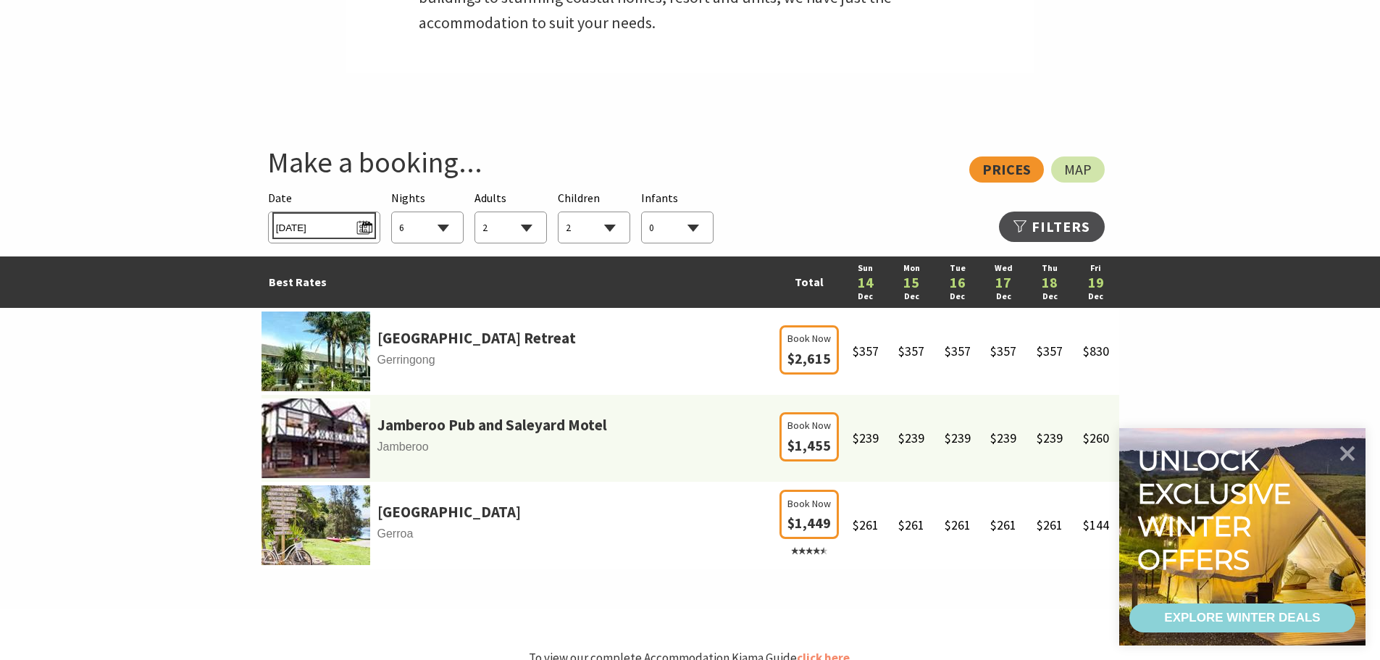
click at [367, 235] on span "Sun 14/12/2025" at bounding box center [324, 226] width 96 height 20
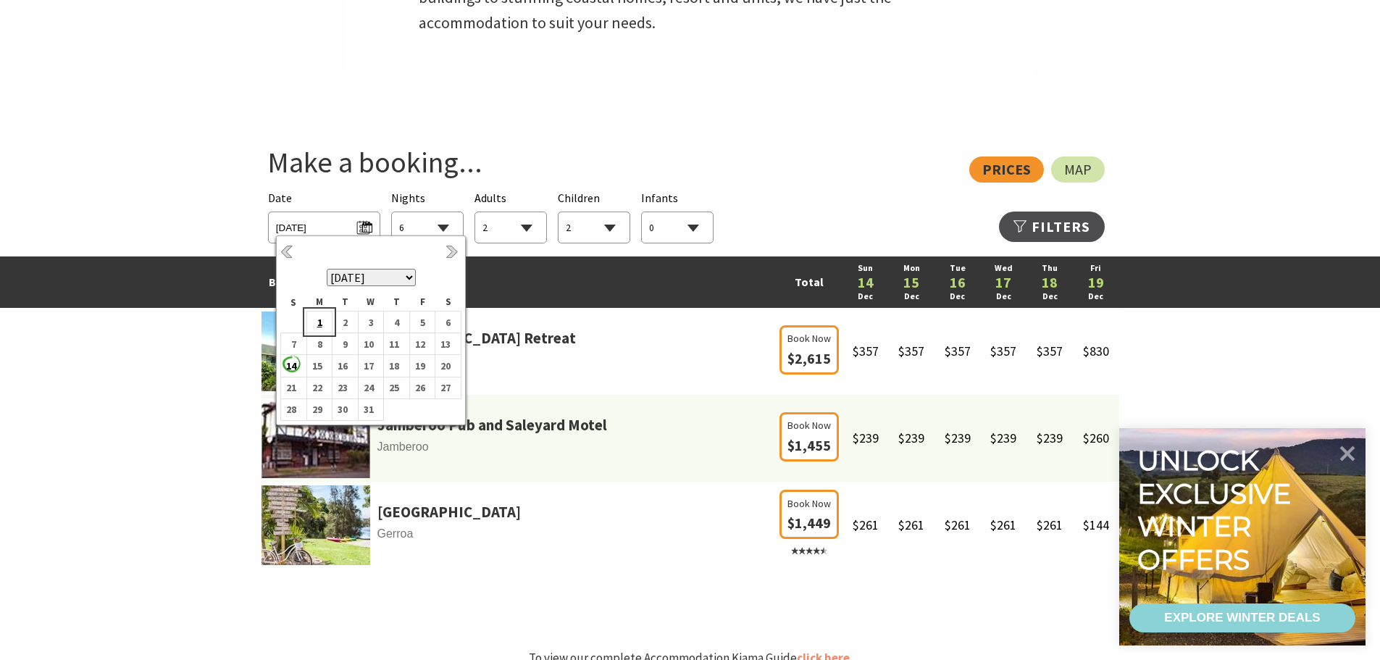
click at [326, 323] on td "1" at bounding box center [319, 322] width 26 height 22
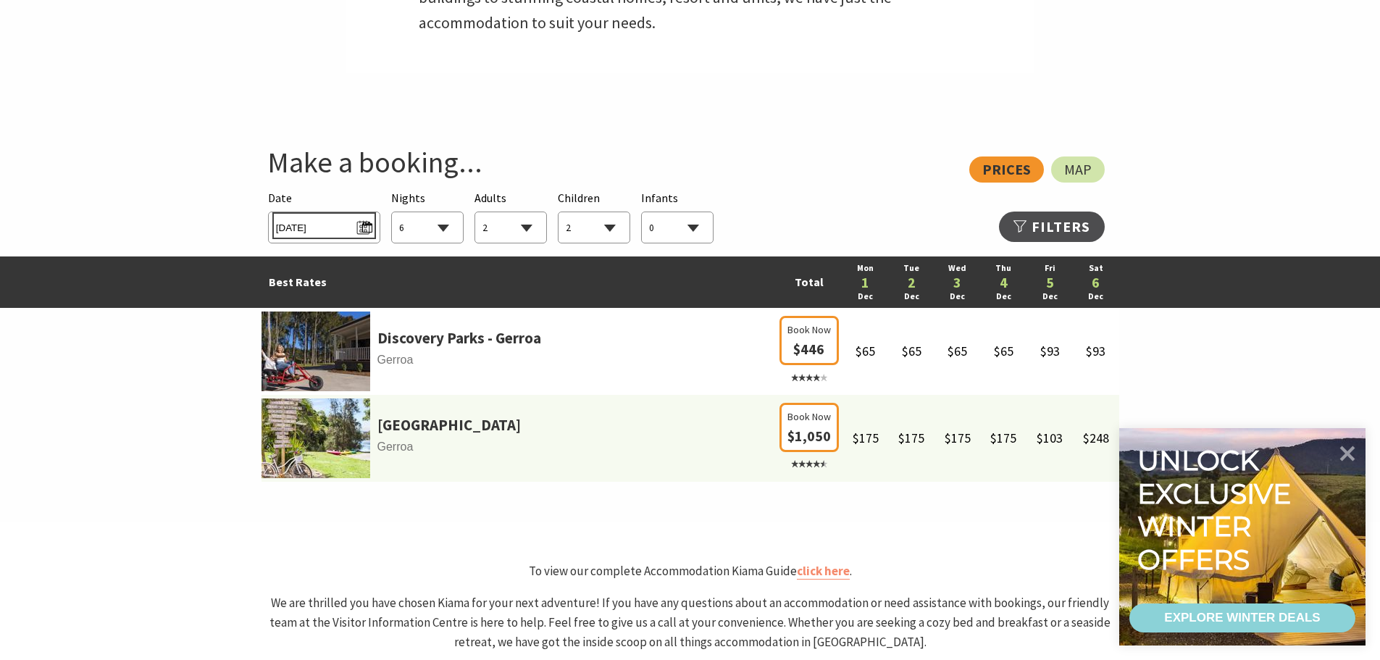
click at [366, 226] on span "Mon 01/12/2025" at bounding box center [324, 226] width 96 height 20
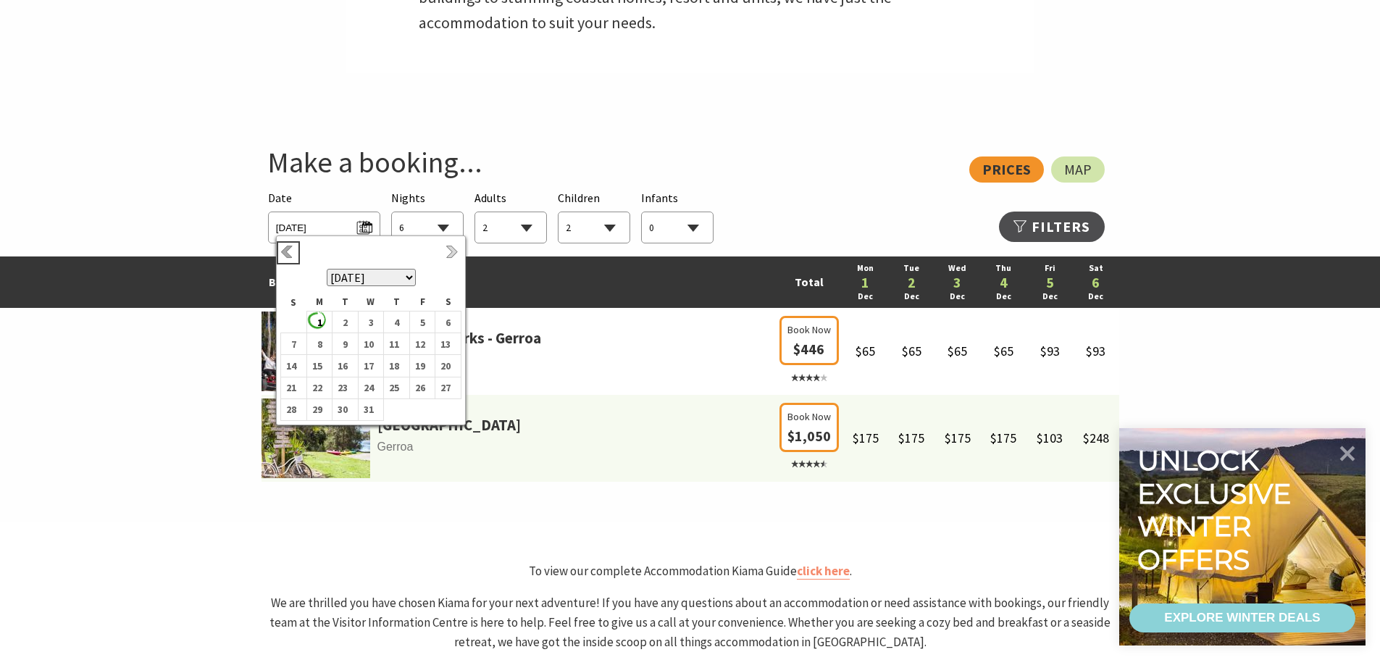
click at [290, 251] on link "Previous" at bounding box center [288, 253] width 16 height 16
click at [295, 394] on b "23" at bounding box center [290, 396] width 19 height 19
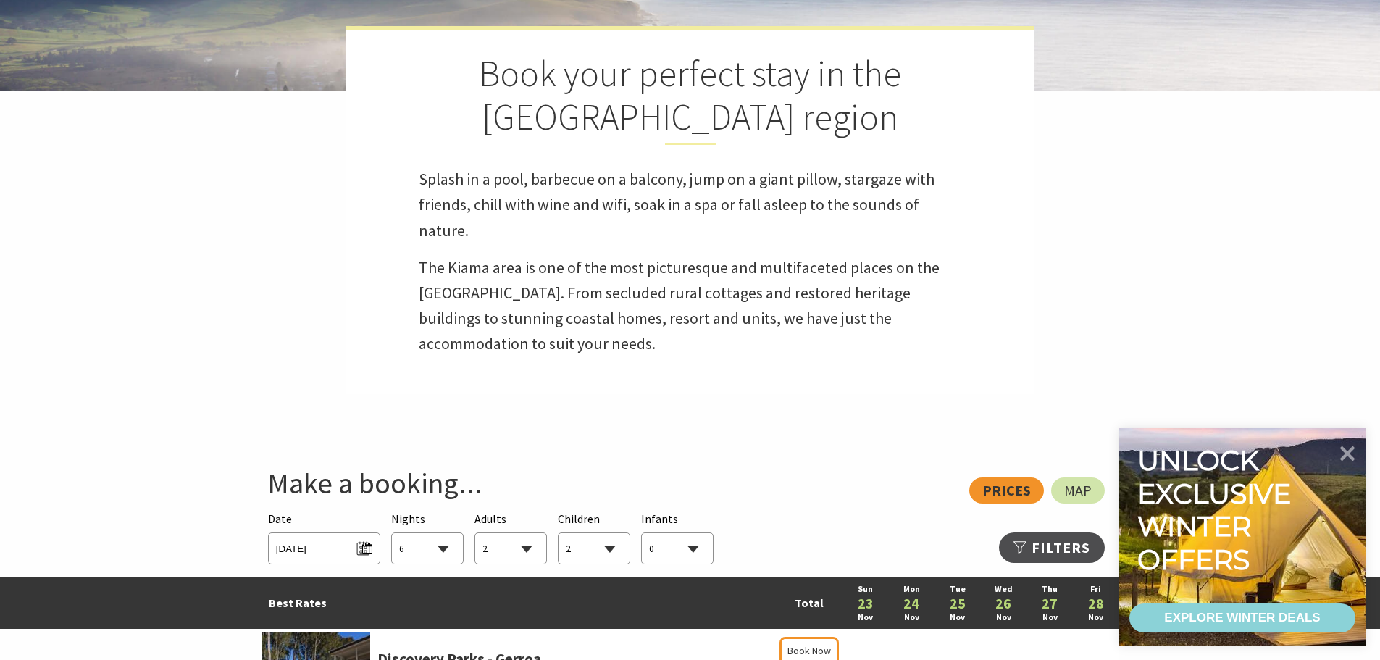
scroll to position [362, 0]
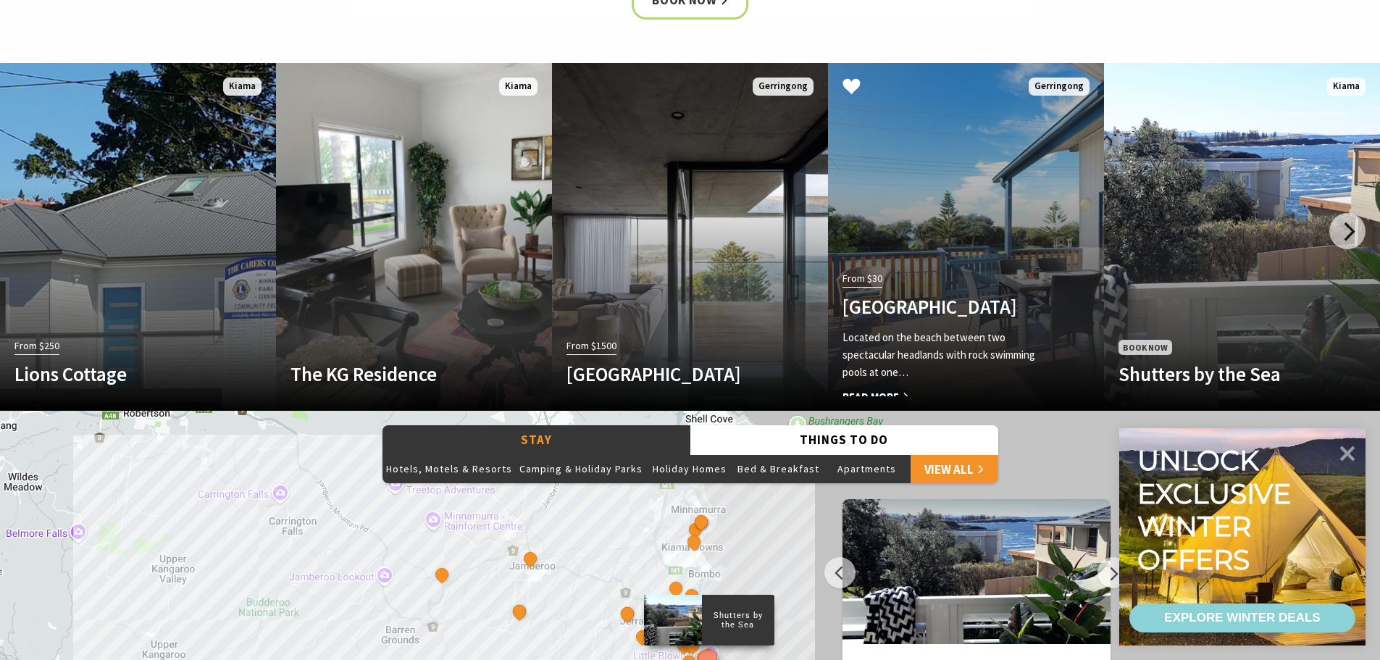
scroll to position [869, 0]
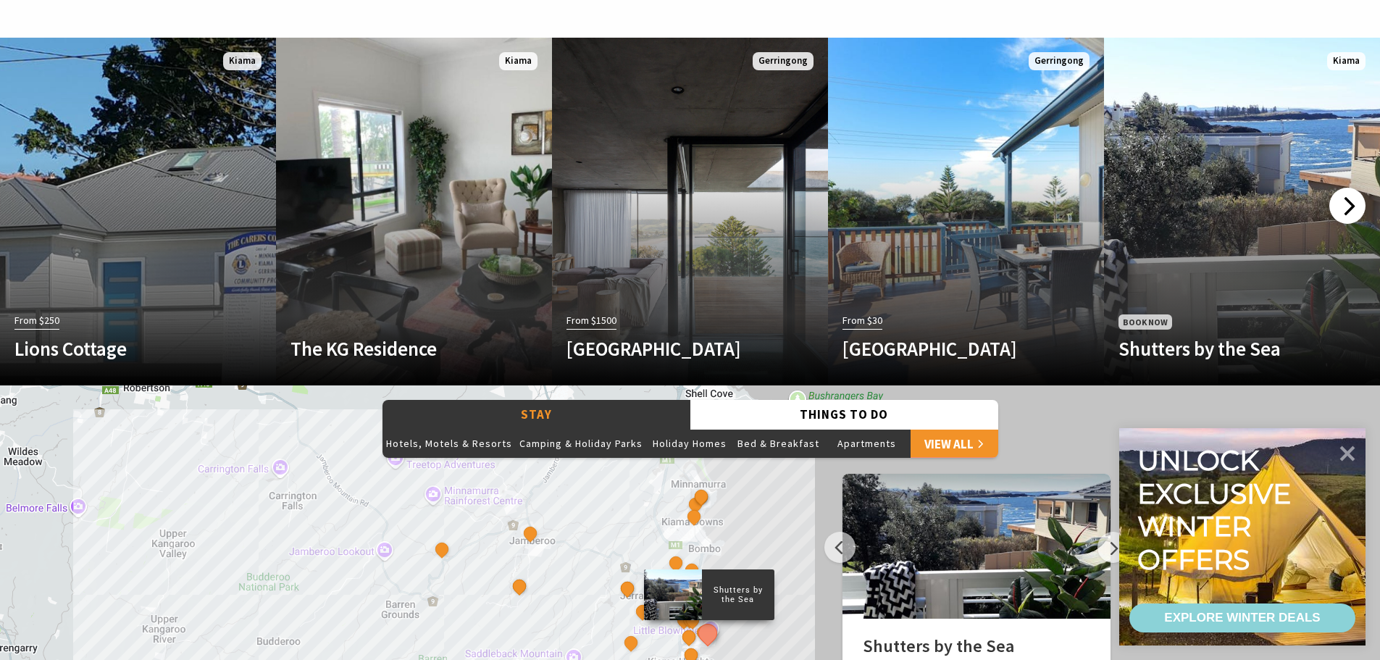
click at [1349, 202] on div at bounding box center [1347, 206] width 36 height 36
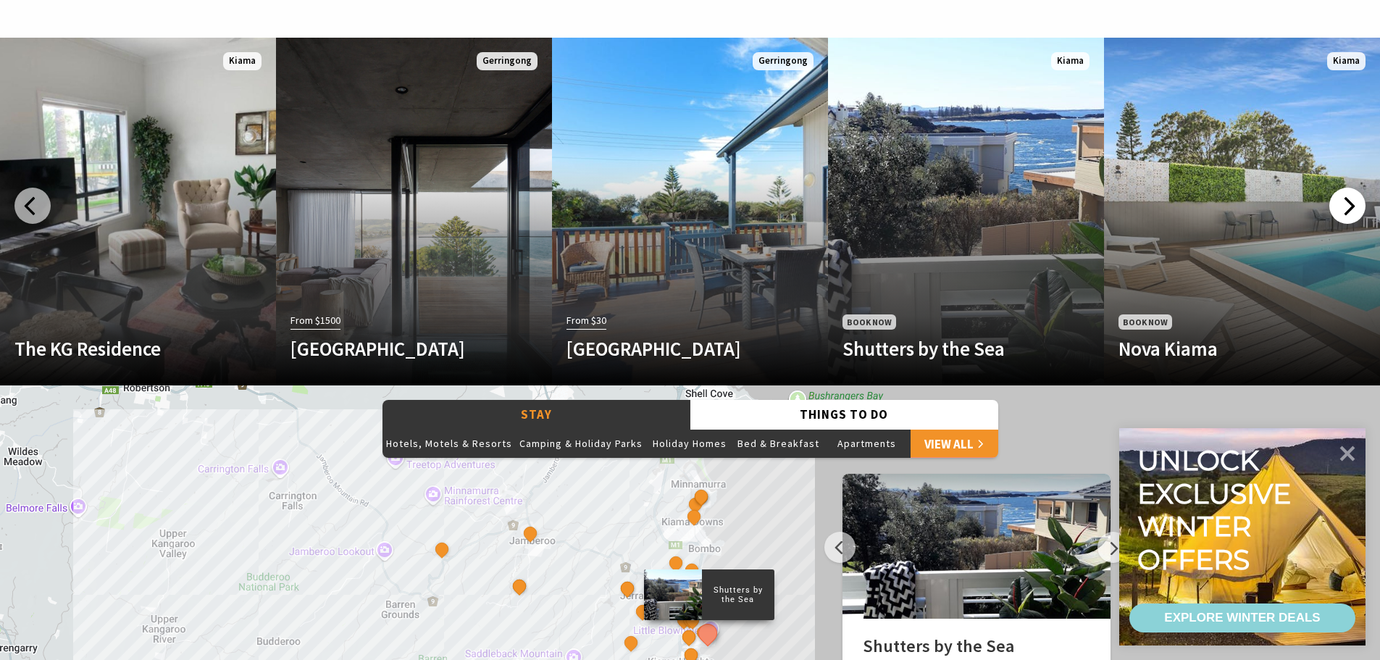
click at [1349, 202] on div at bounding box center [1347, 206] width 36 height 36
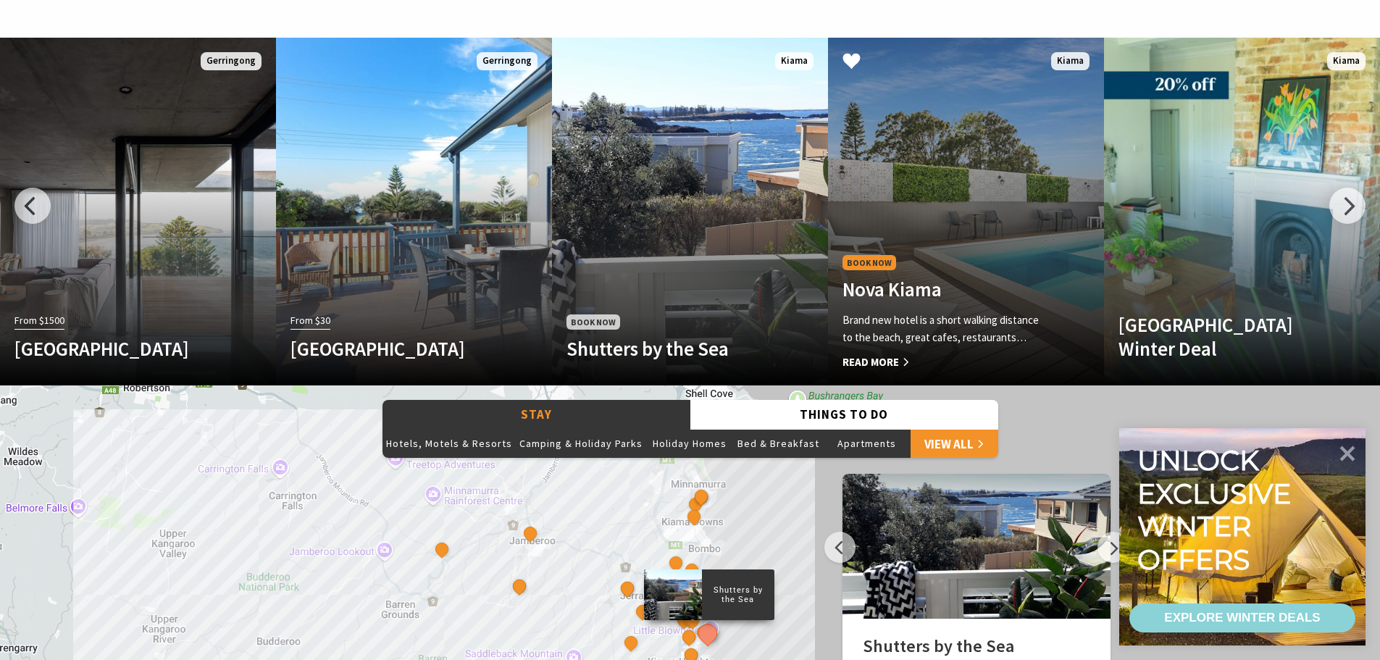
click at [975, 198] on link "Book Now Nova Kiama Brand new hotel is a short walking distance to the beach, g…" at bounding box center [966, 212] width 276 height 348
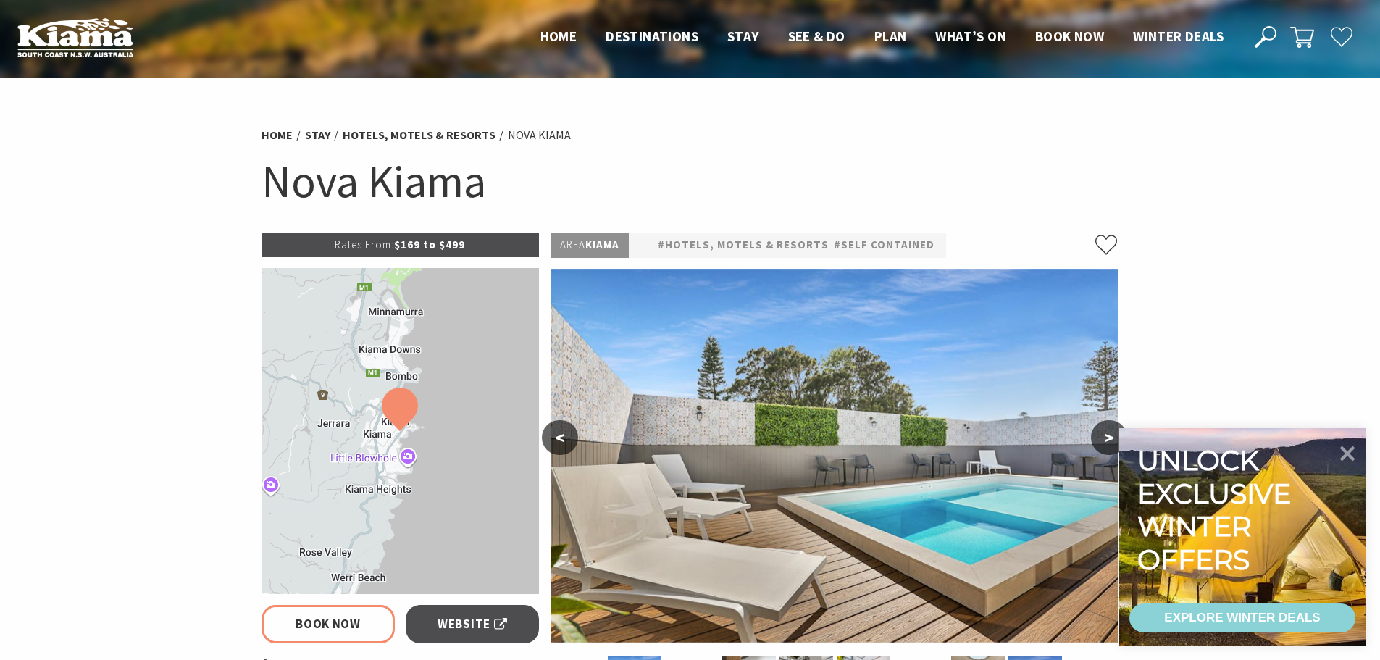
select select "6"
select select "2"
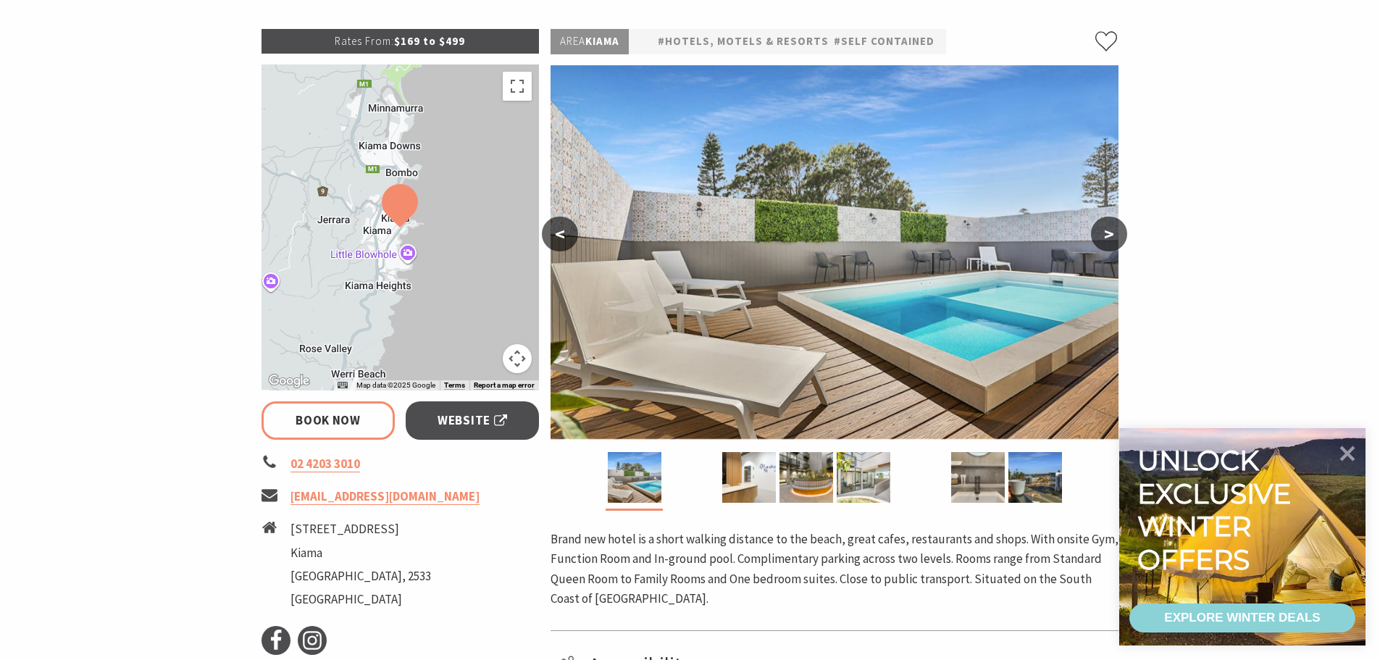
scroll to position [217, 0]
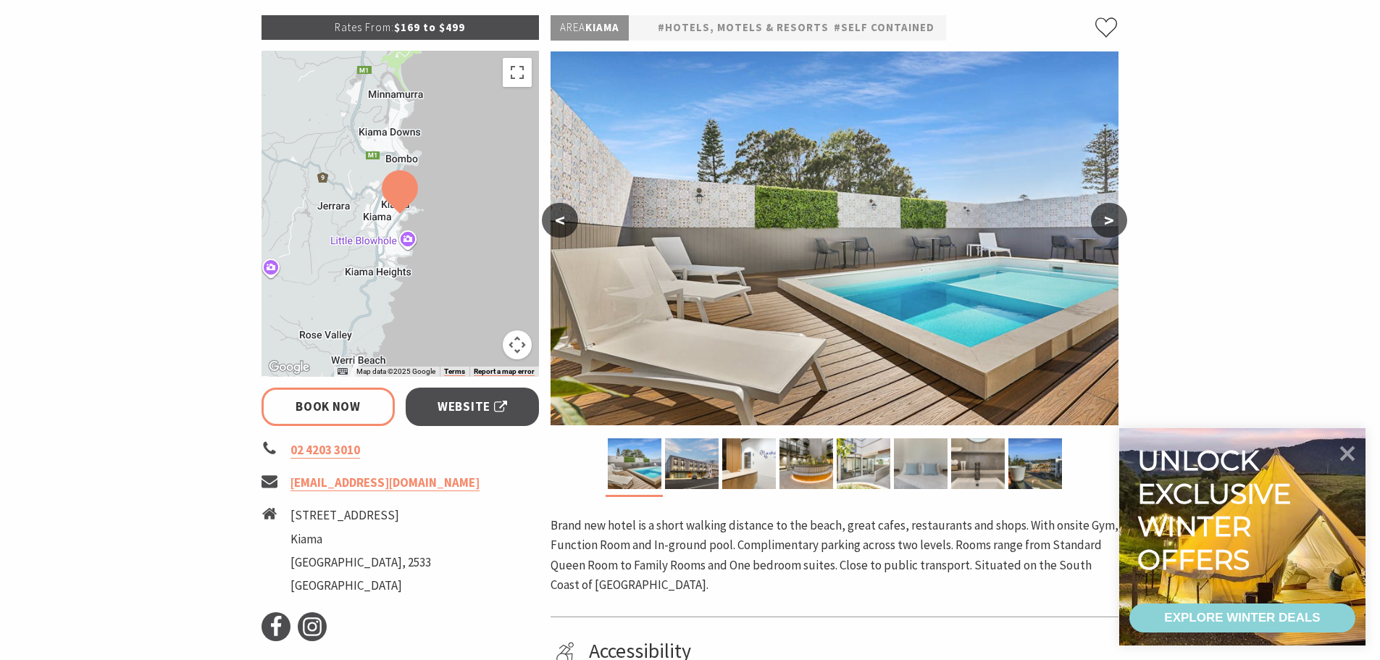
click at [1115, 217] on button ">" at bounding box center [1109, 220] width 36 height 35
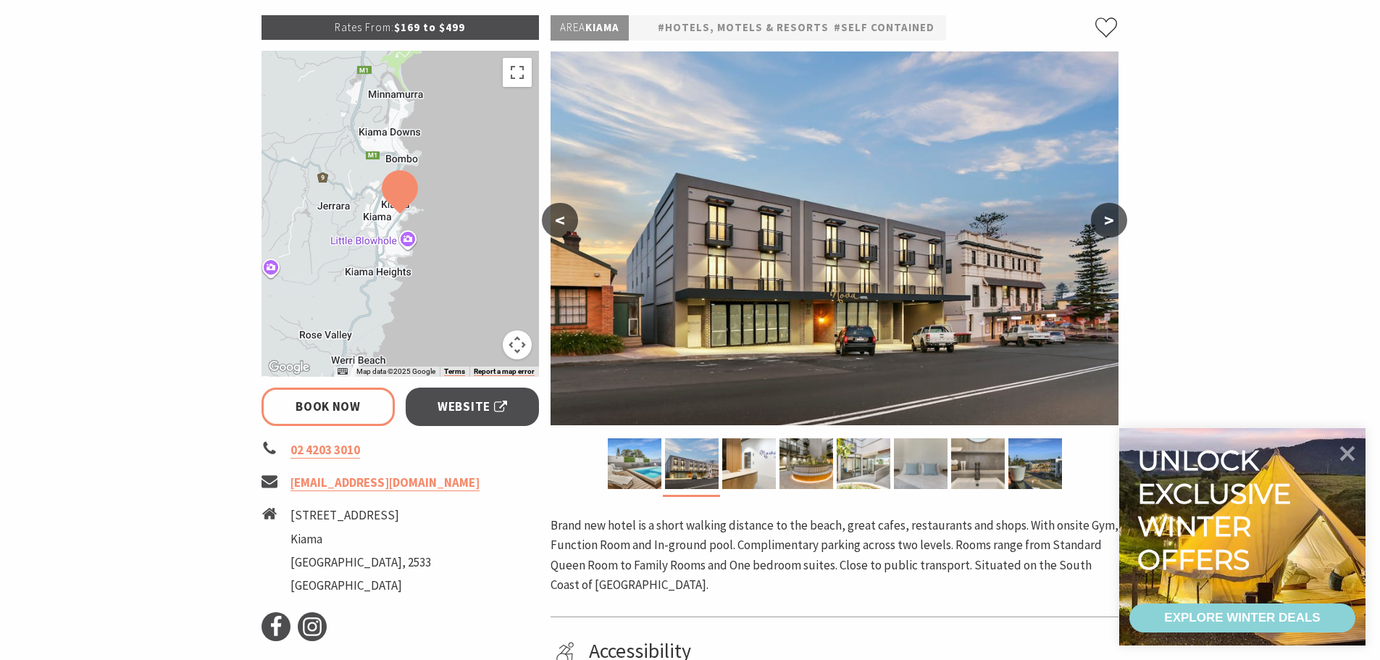
click at [1115, 217] on button ">" at bounding box center [1109, 220] width 36 height 35
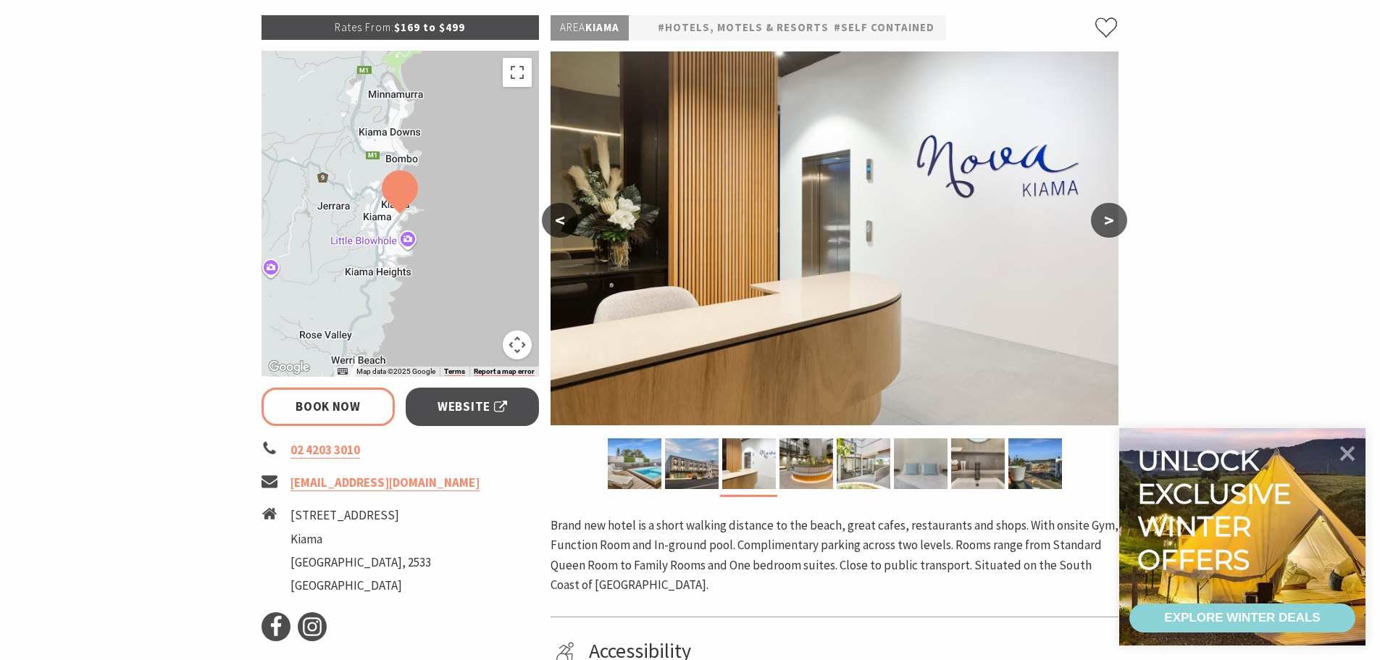
click at [1115, 217] on button ">" at bounding box center [1109, 220] width 36 height 35
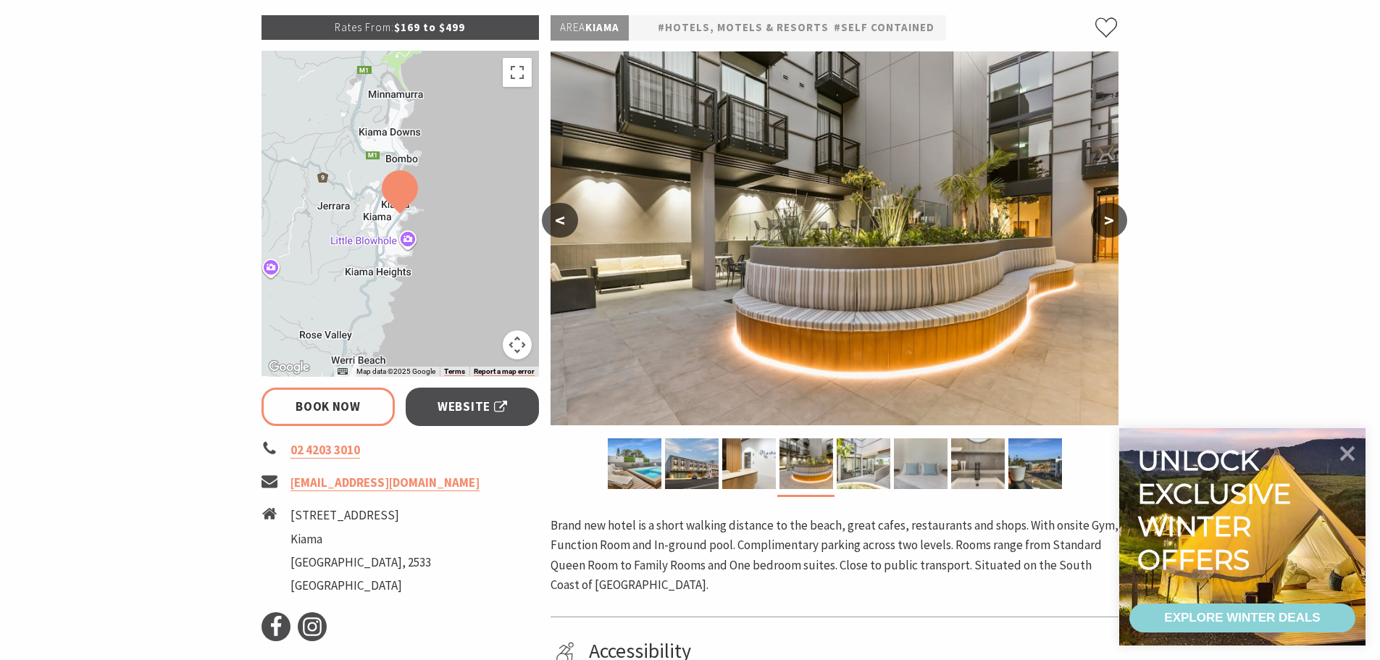
click at [1115, 217] on button ">" at bounding box center [1109, 220] width 36 height 35
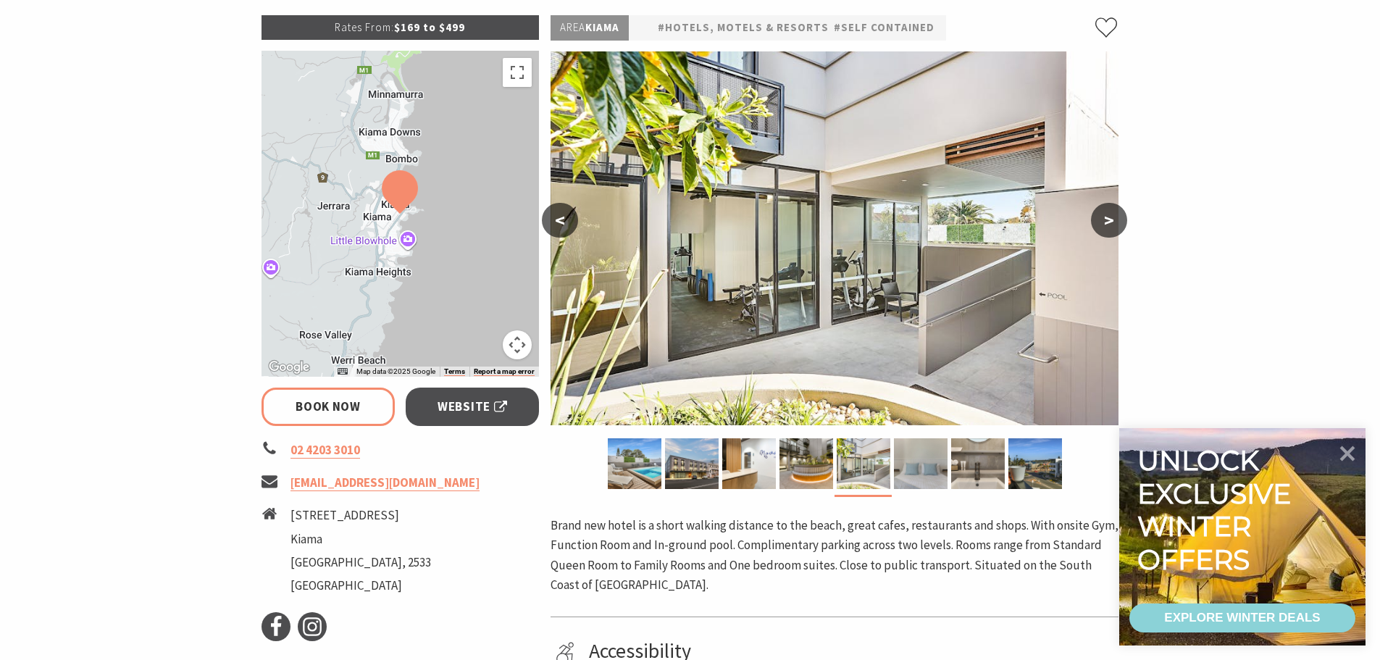
click at [1115, 217] on button ">" at bounding box center [1109, 220] width 36 height 35
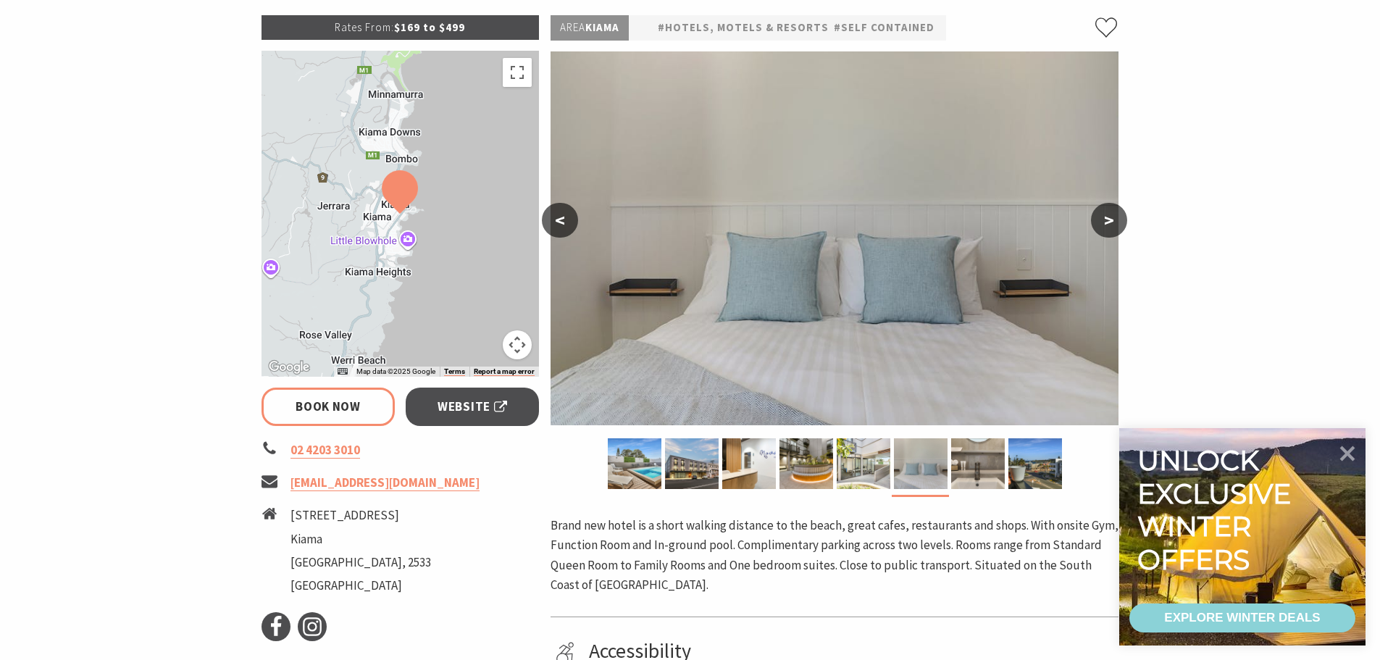
click at [1115, 217] on button ">" at bounding box center [1109, 220] width 36 height 35
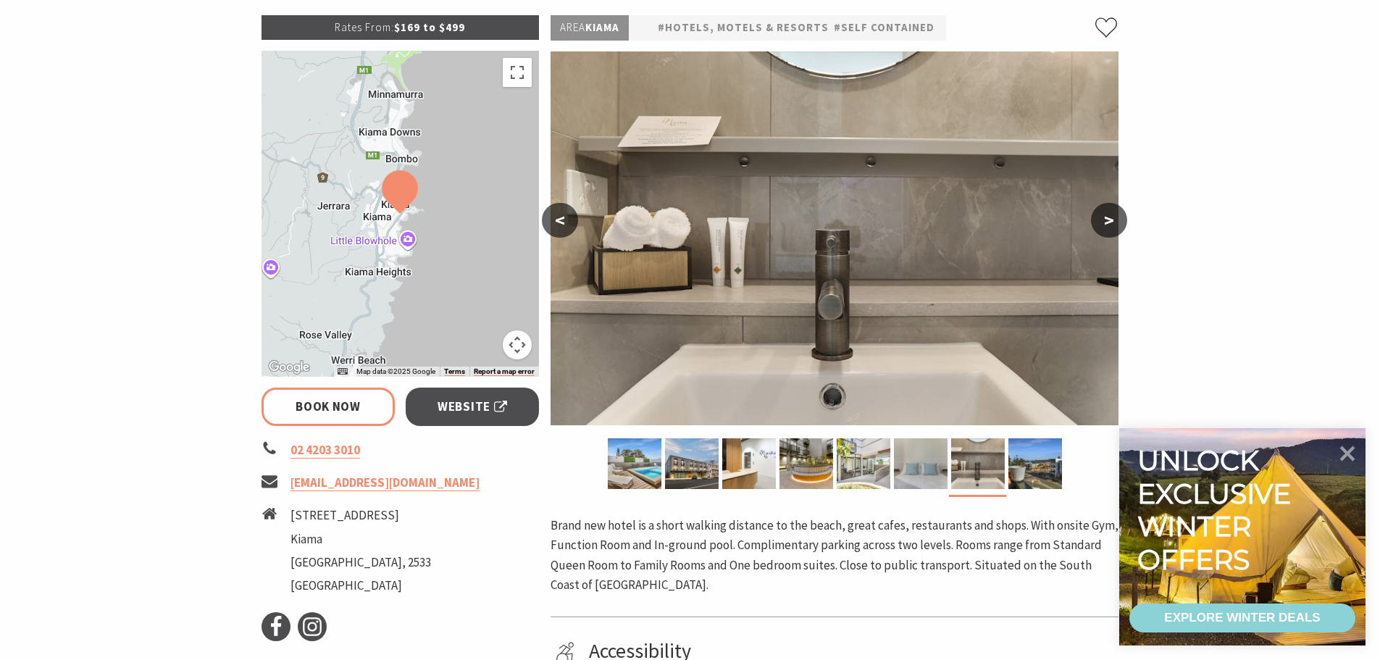
click at [1115, 217] on button ">" at bounding box center [1109, 220] width 36 height 35
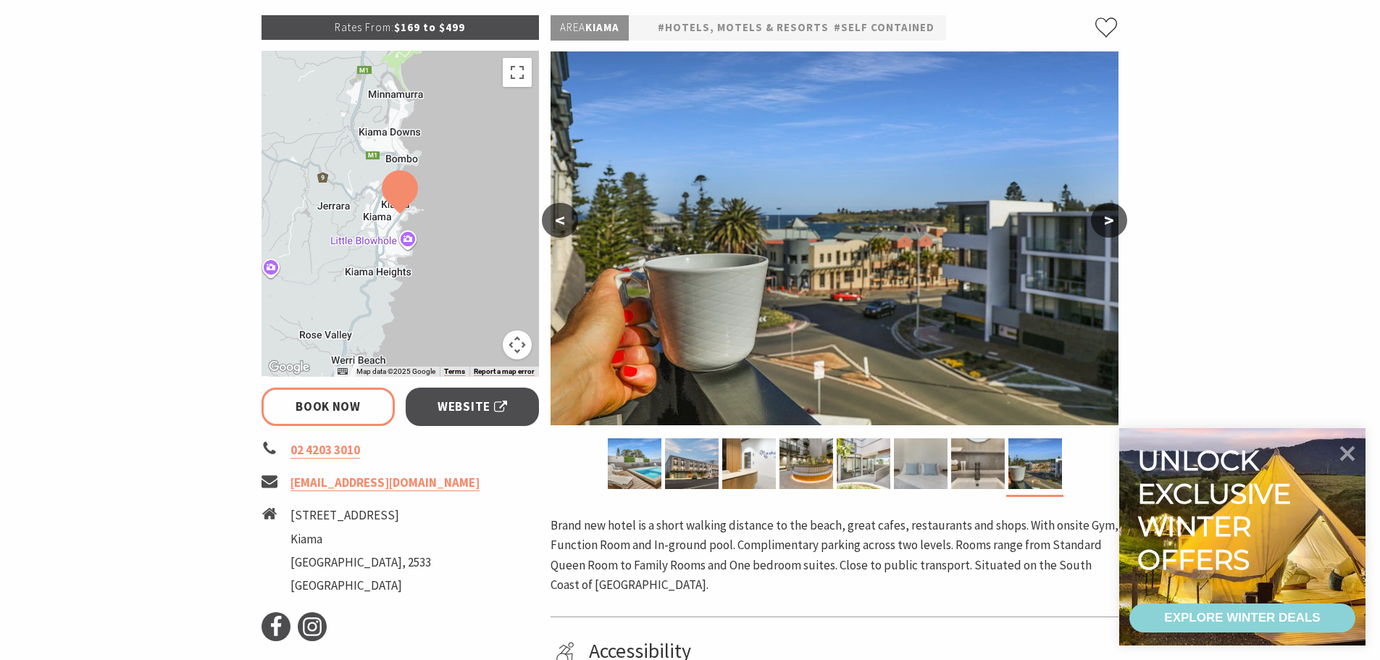
click at [1115, 217] on button ">" at bounding box center [1109, 220] width 36 height 35
select select "6"
